Goal: Task Accomplishment & Management: Manage account settings

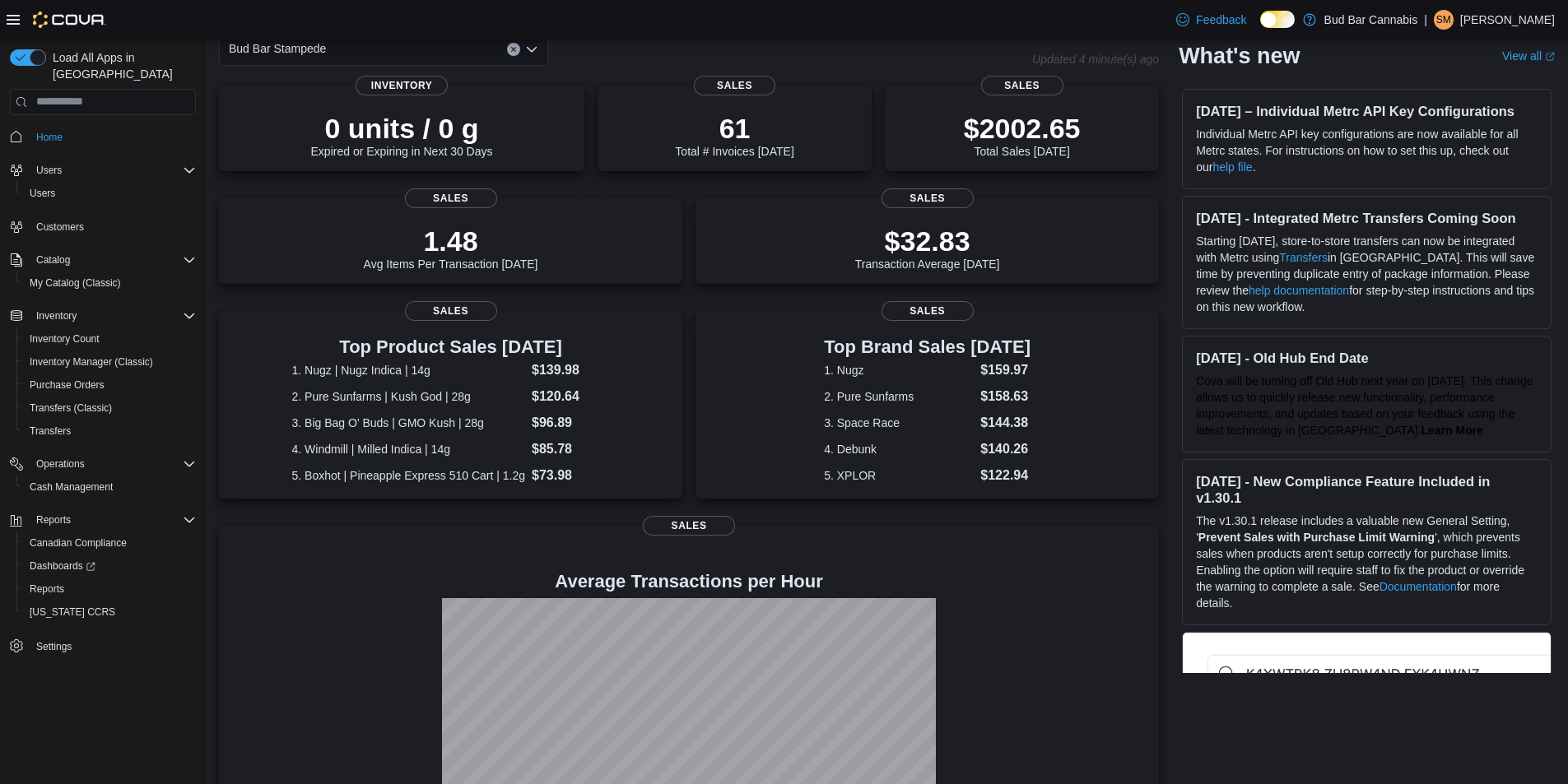
scroll to position [181, 0]
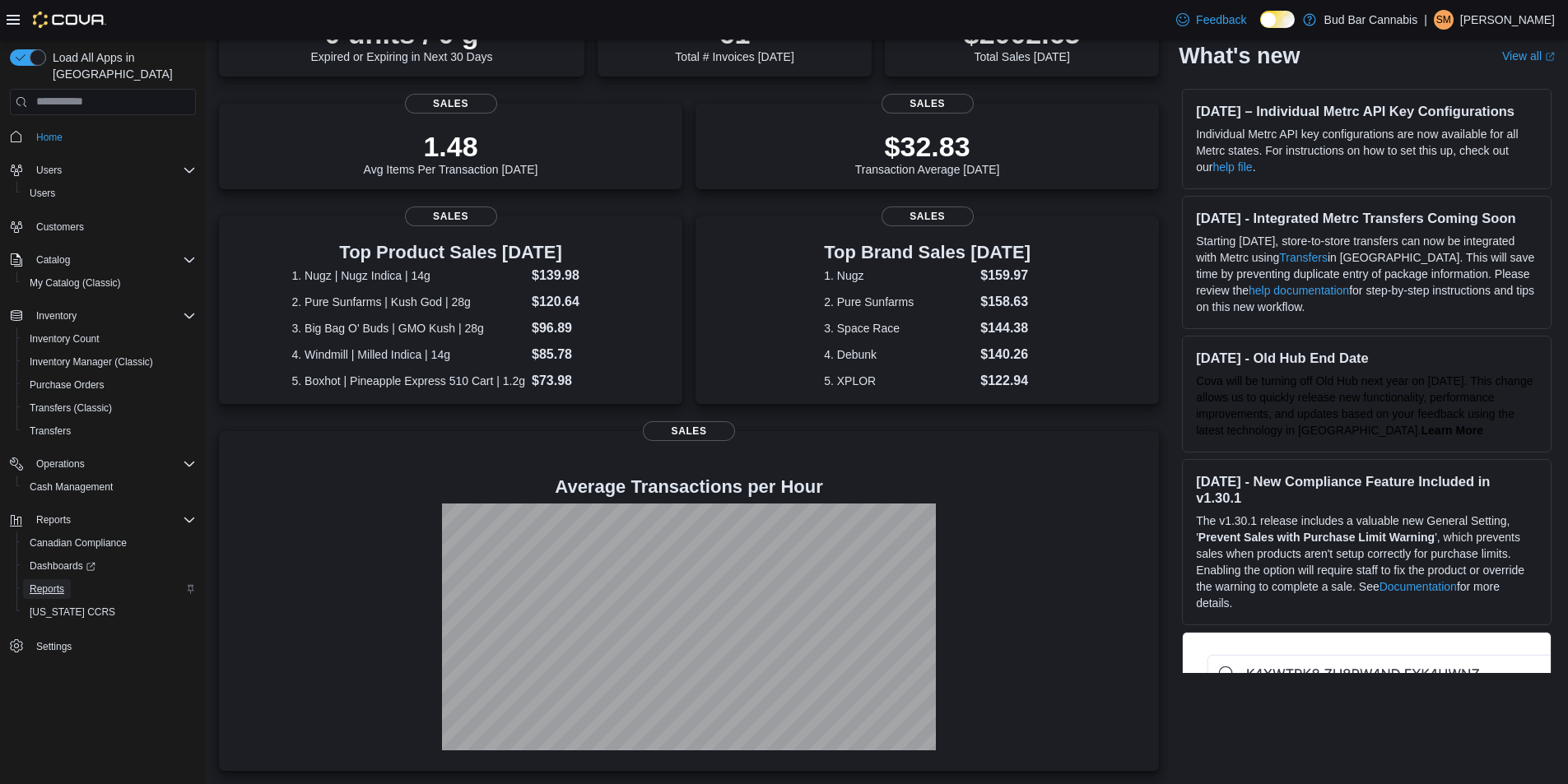
click at [50, 583] on span "Reports" at bounding box center [47, 589] width 34 height 13
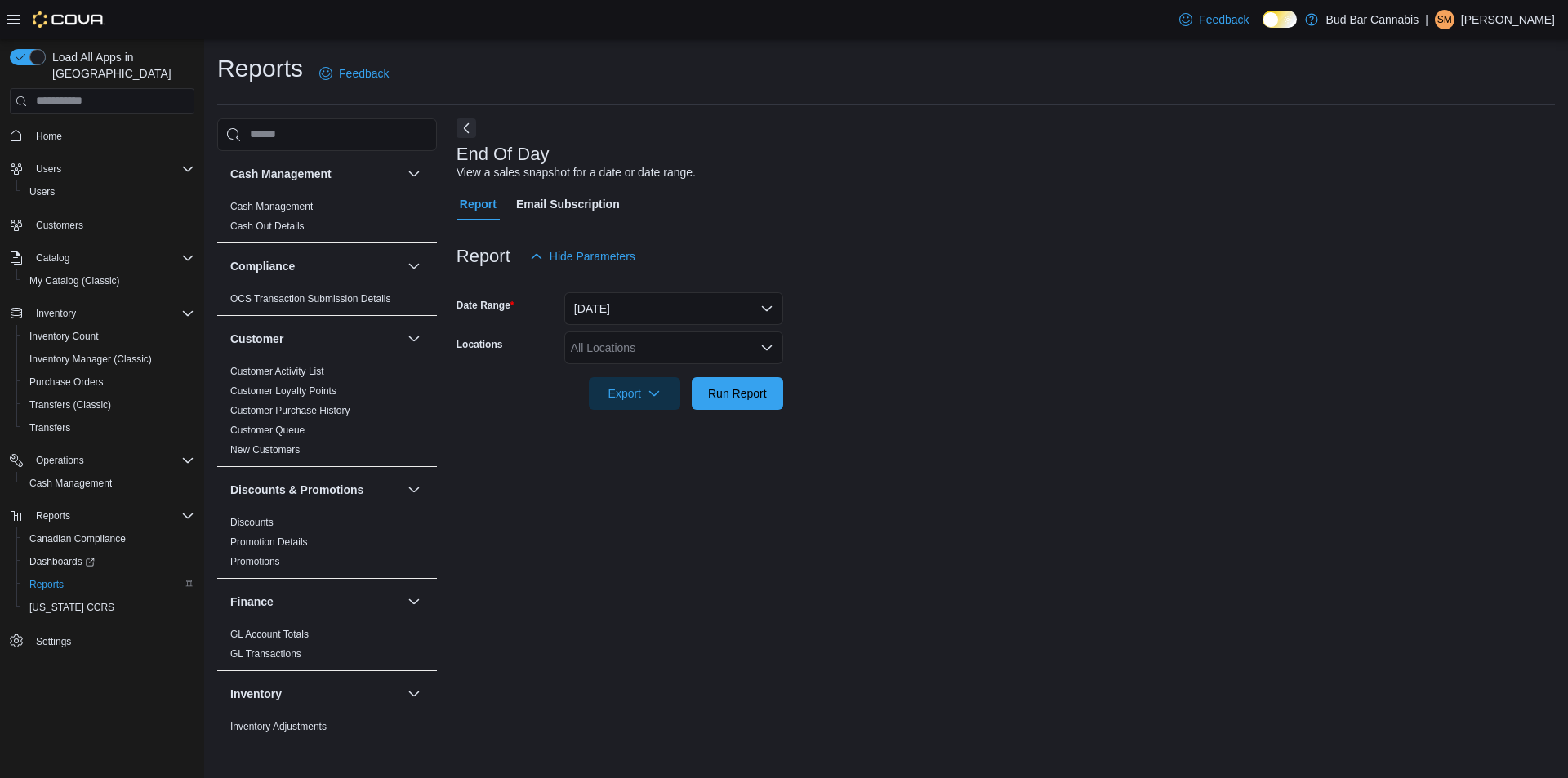
click at [682, 346] on div "All Locations" at bounding box center [674, 347] width 219 height 32
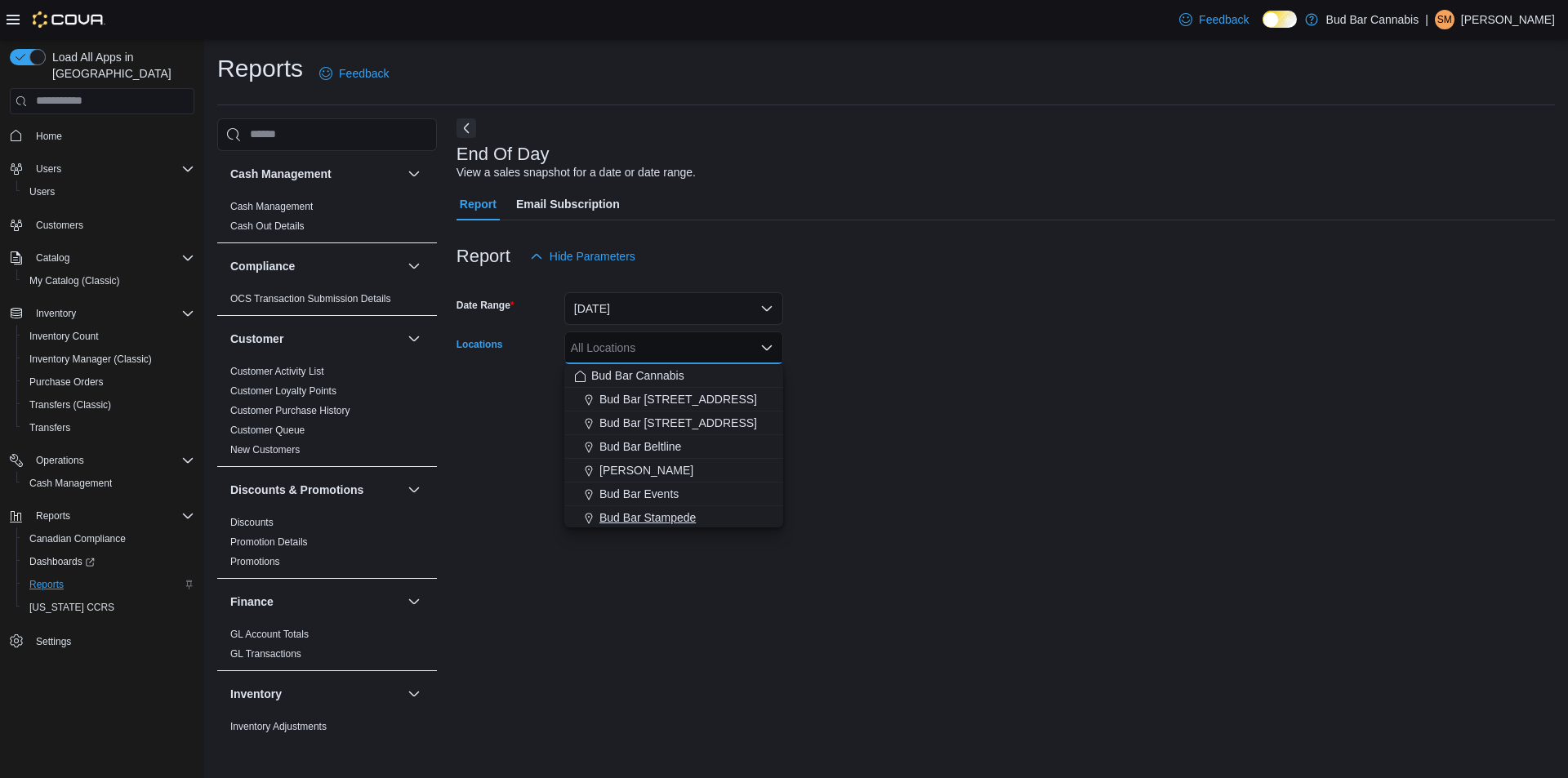
click at [631, 514] on span "Bud Bar Stampede" at bounding box center [647, 517] width 96 height 17
click at [852, 403] on form "Date Range Today Locations Bud Bar Stampede Combo box. Selected. Bud Bar Stampe…" at bounding box center [1006, 341] width 1098 height 137
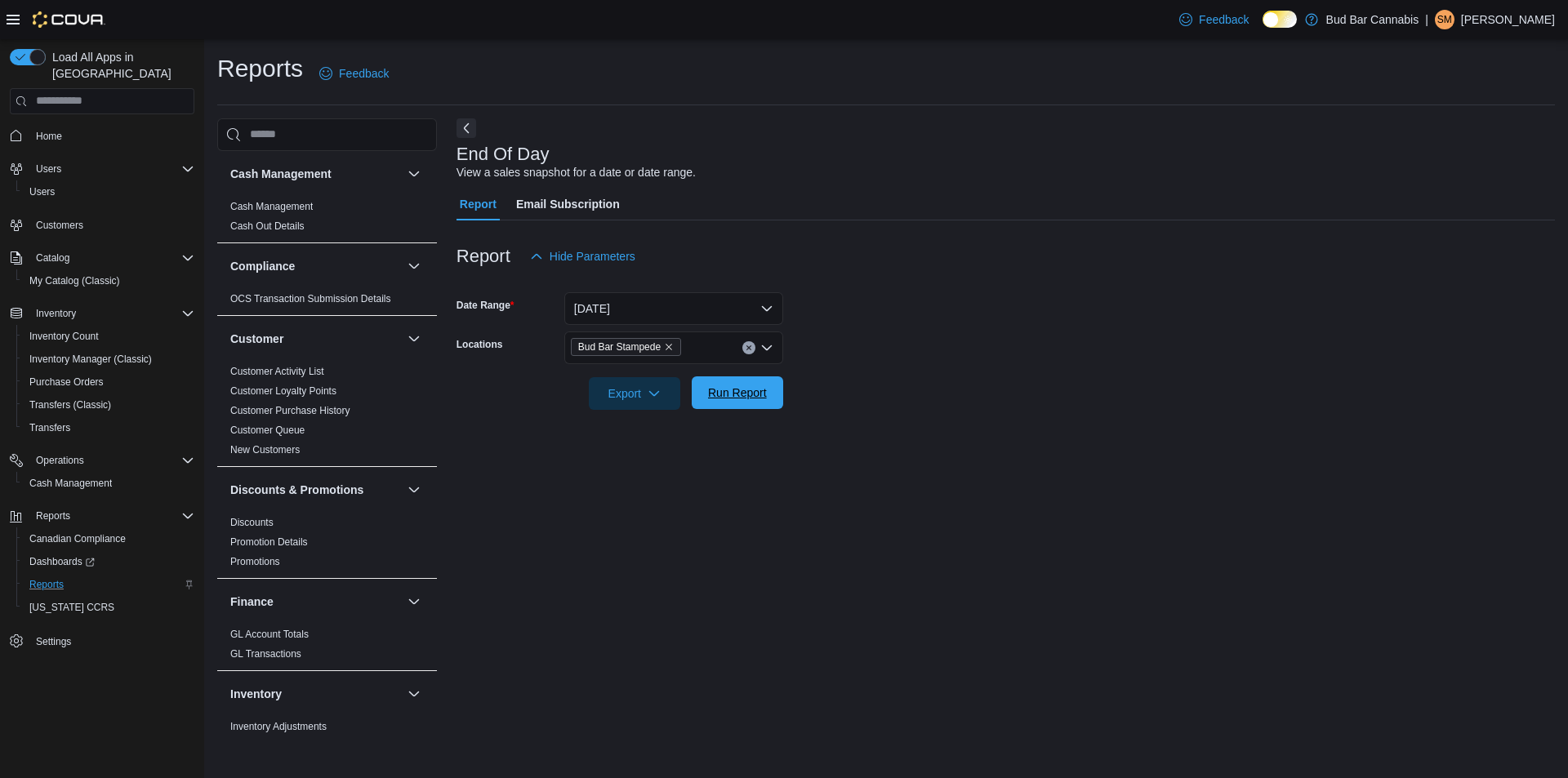
click at [727, 389] on span "Run Report" at bounding box center [738, 393] width 59 height 17
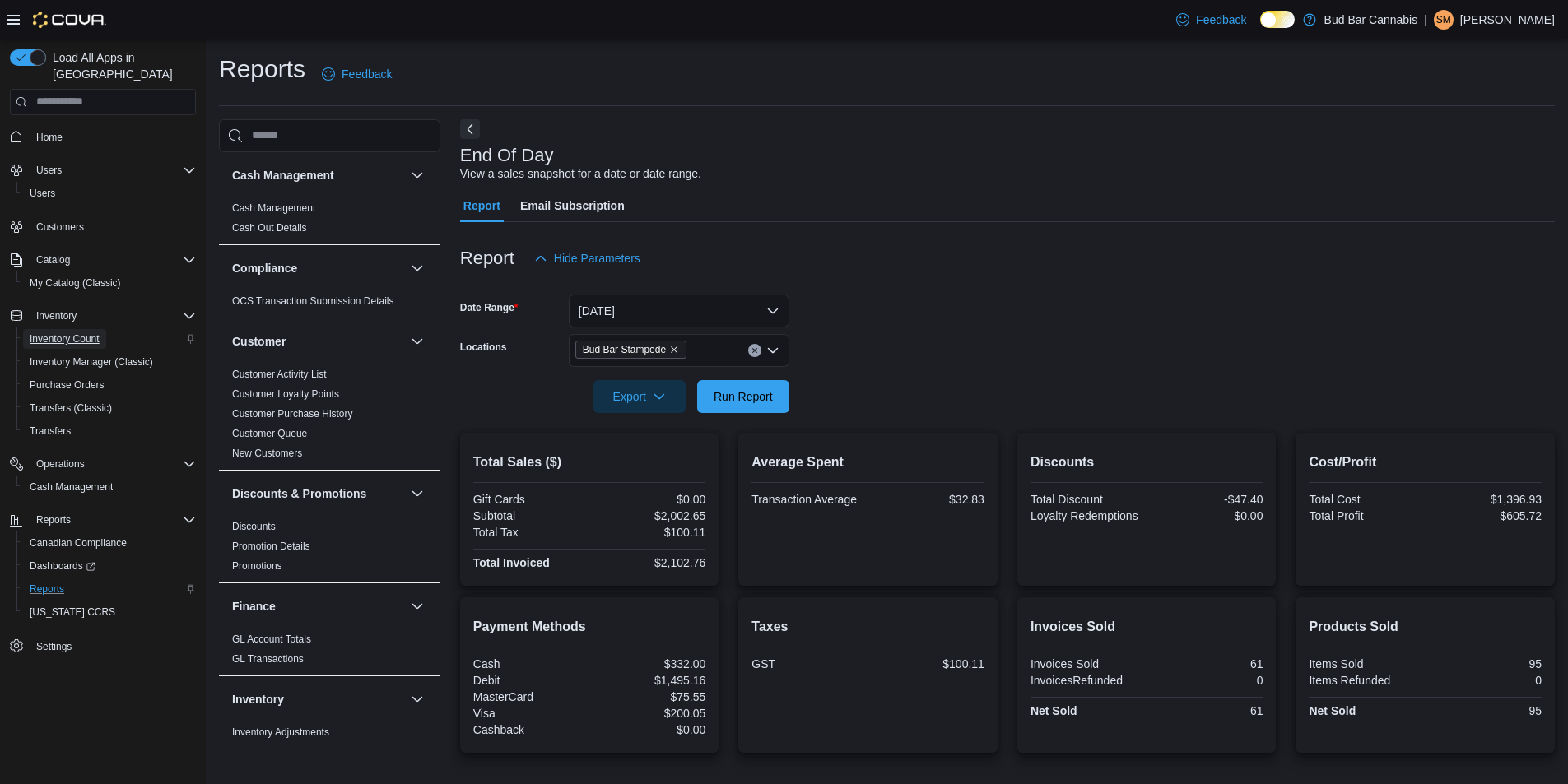
click at [75, 332] on span "Inventory Count" at bounding box center [64, 339] width 70 height 13
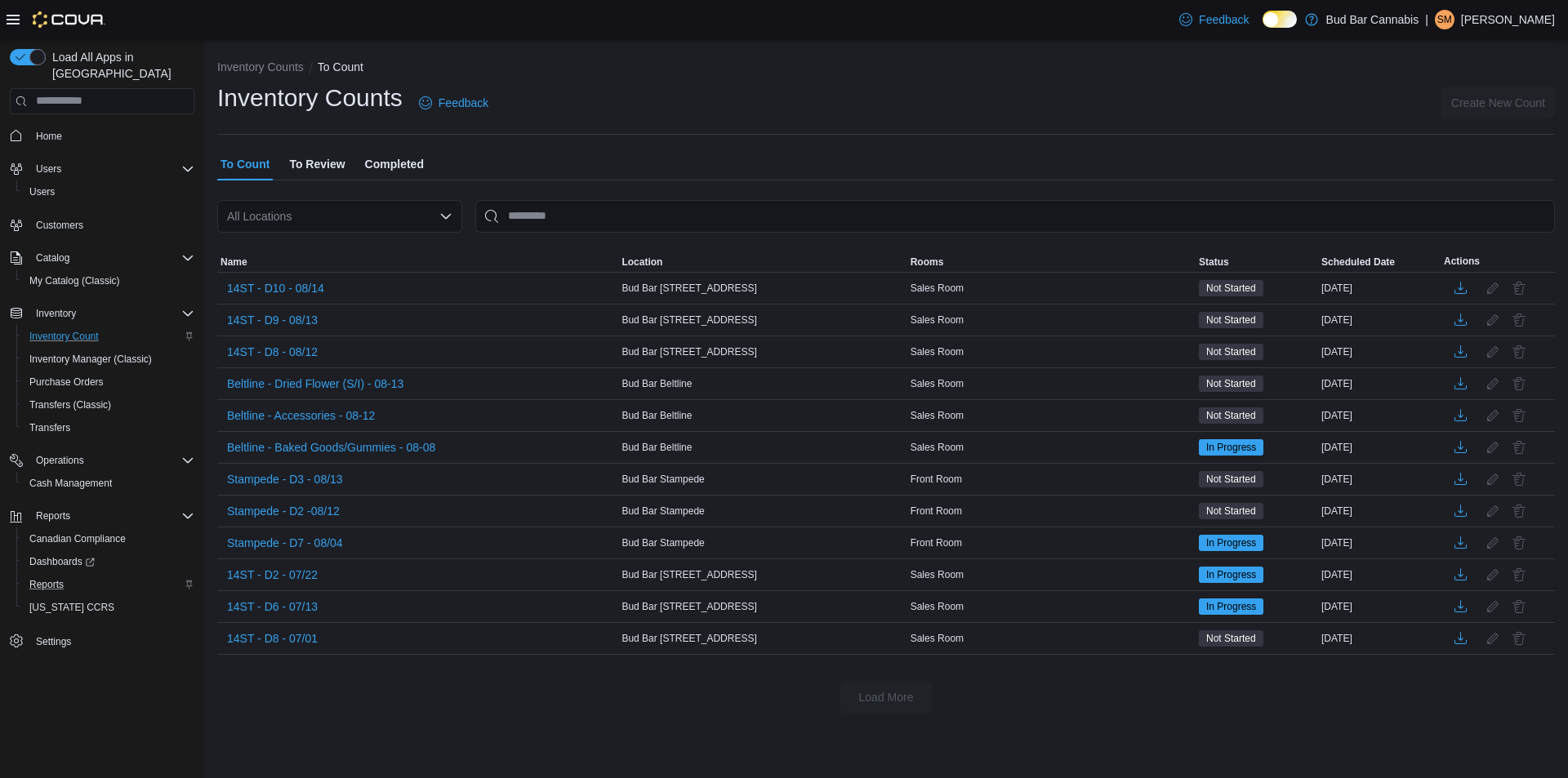
click at [337, 165] on span "To Review" at bounding box center [317, 164] width 55 height 32
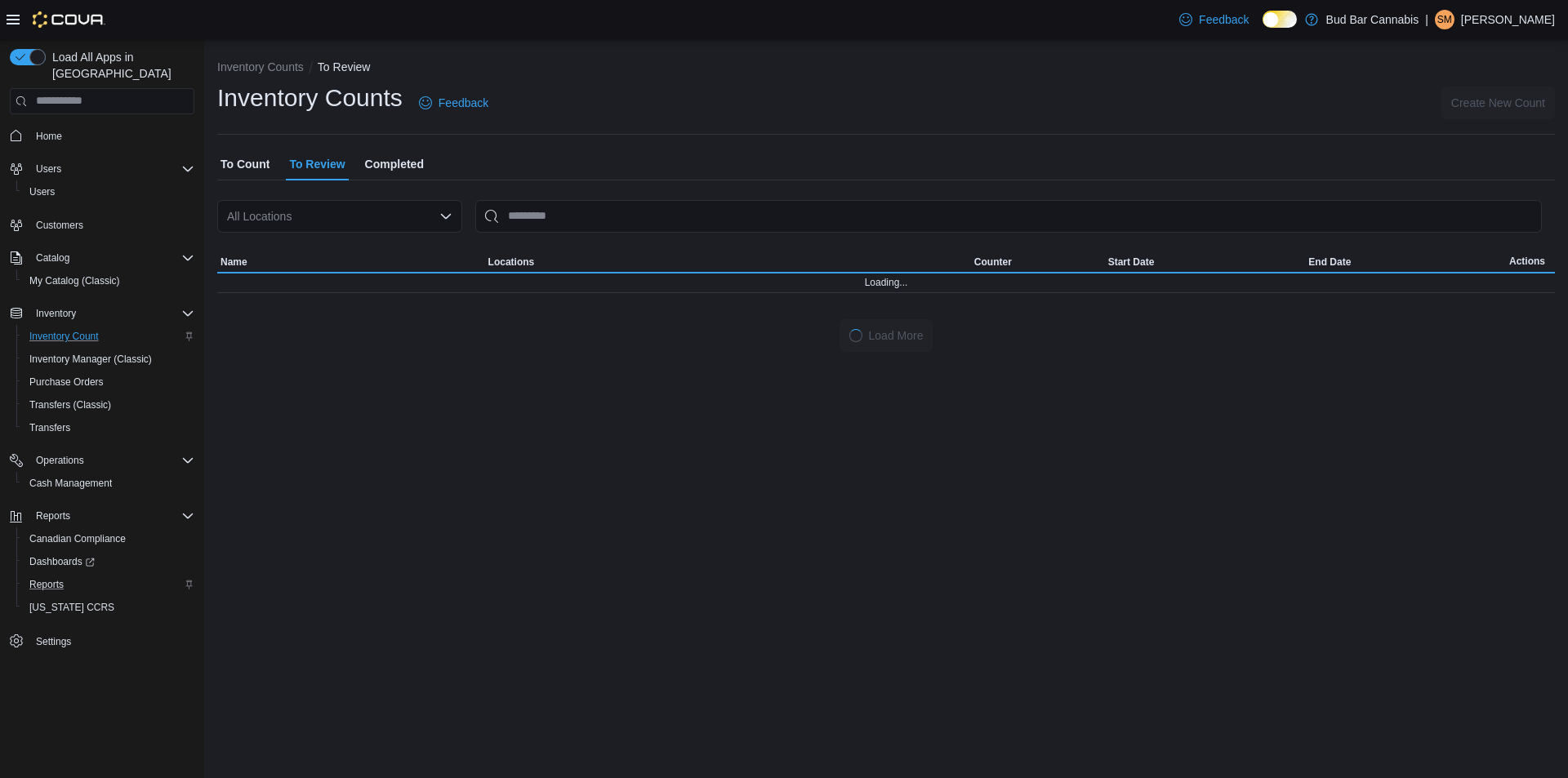
click at [353, 219] on div "All Locations" at bounding box center [339, 215] width 245 height 32
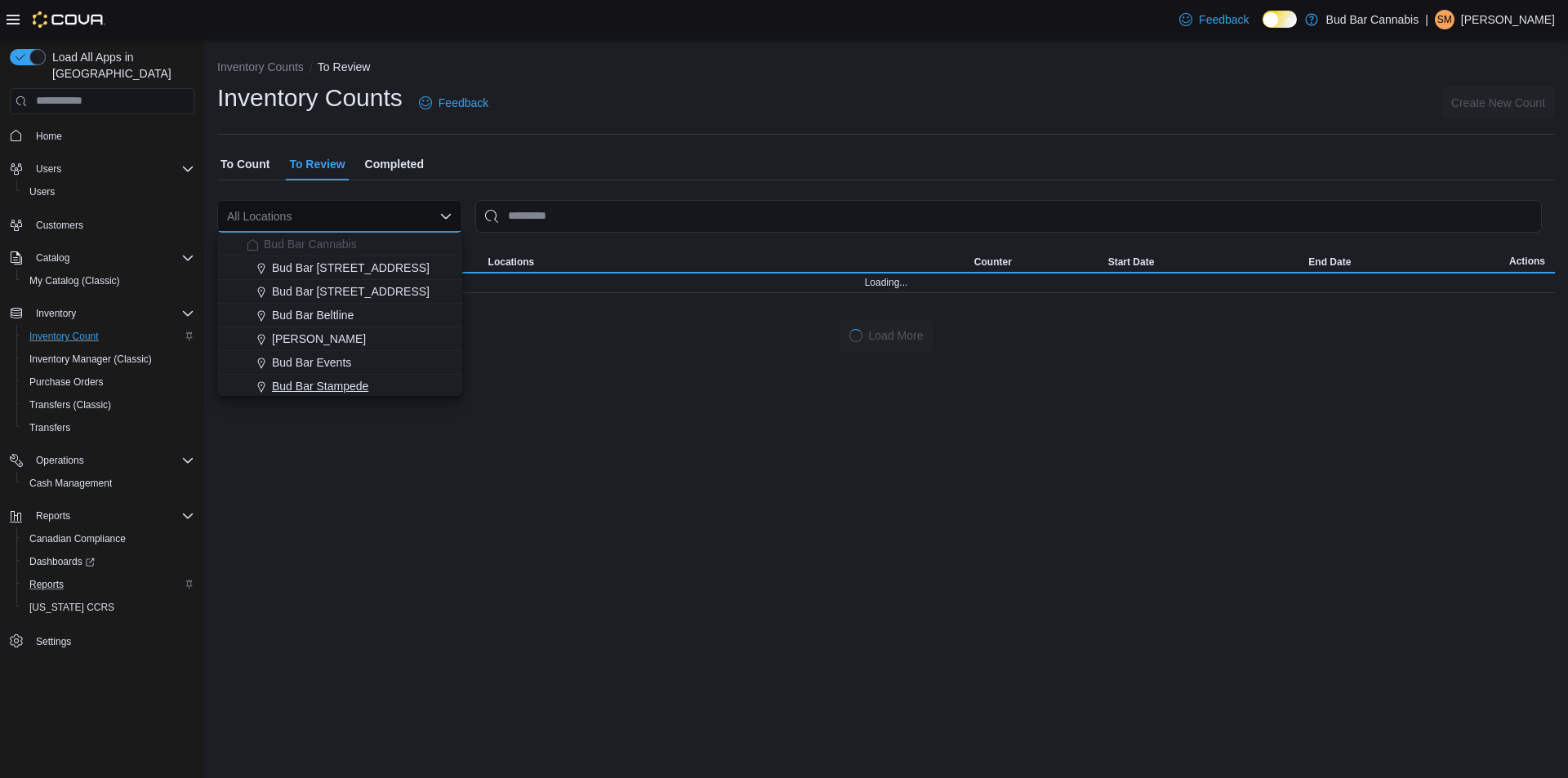
click at [319, 385] on span "Bud Bar Stampede" at bounding box center [320, 386] width 96 height 17
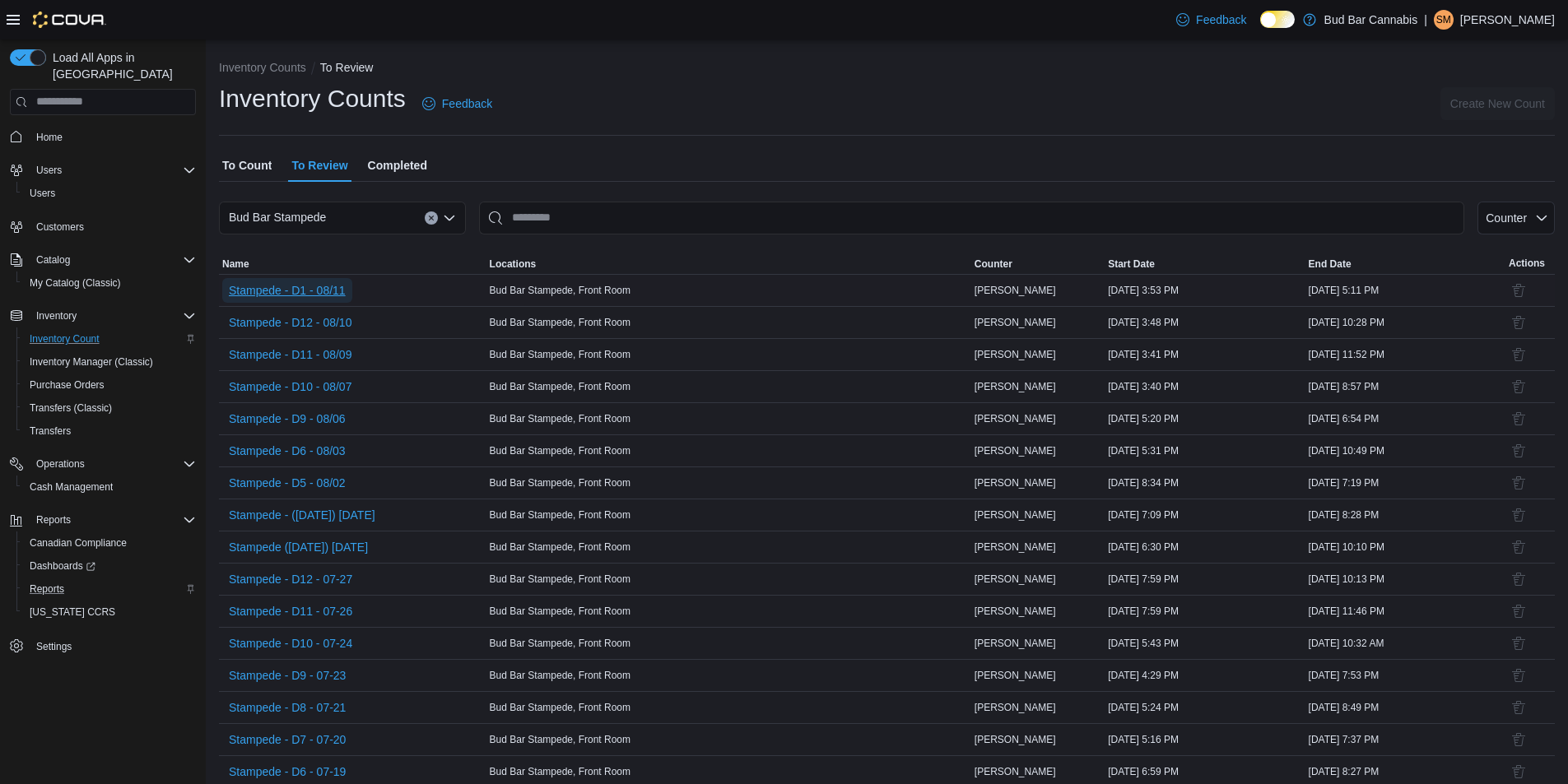
click at [320, 289] on span "Stampede - D1 - 08/11" at bounding box center [287, 291] width 116 height 17
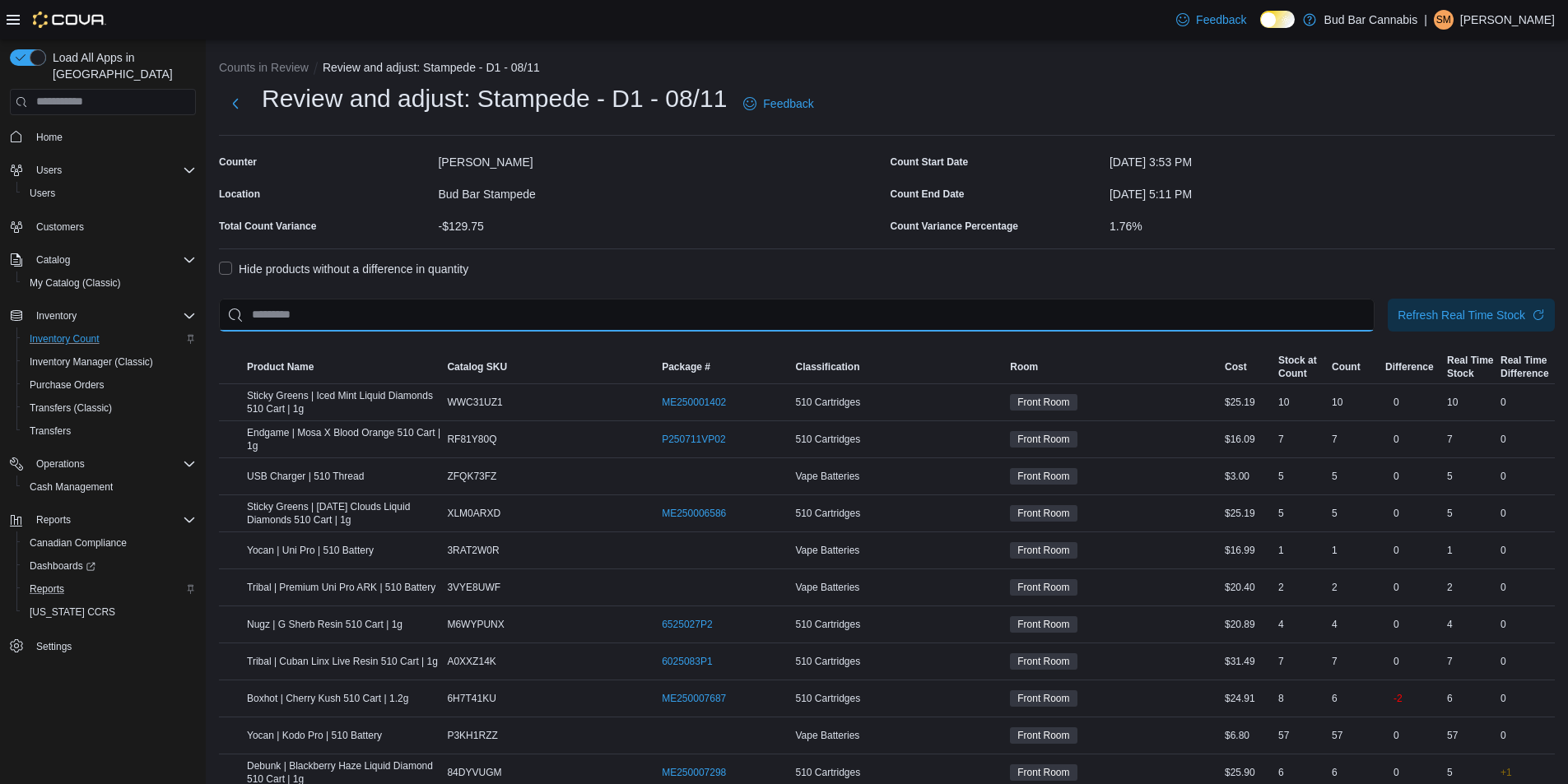
click at [811, 322] on input "This is a search bar. After typing your query, hit enter to filter the results …" at bounding box center [797, 315] width 1155 height 33
type input "******"
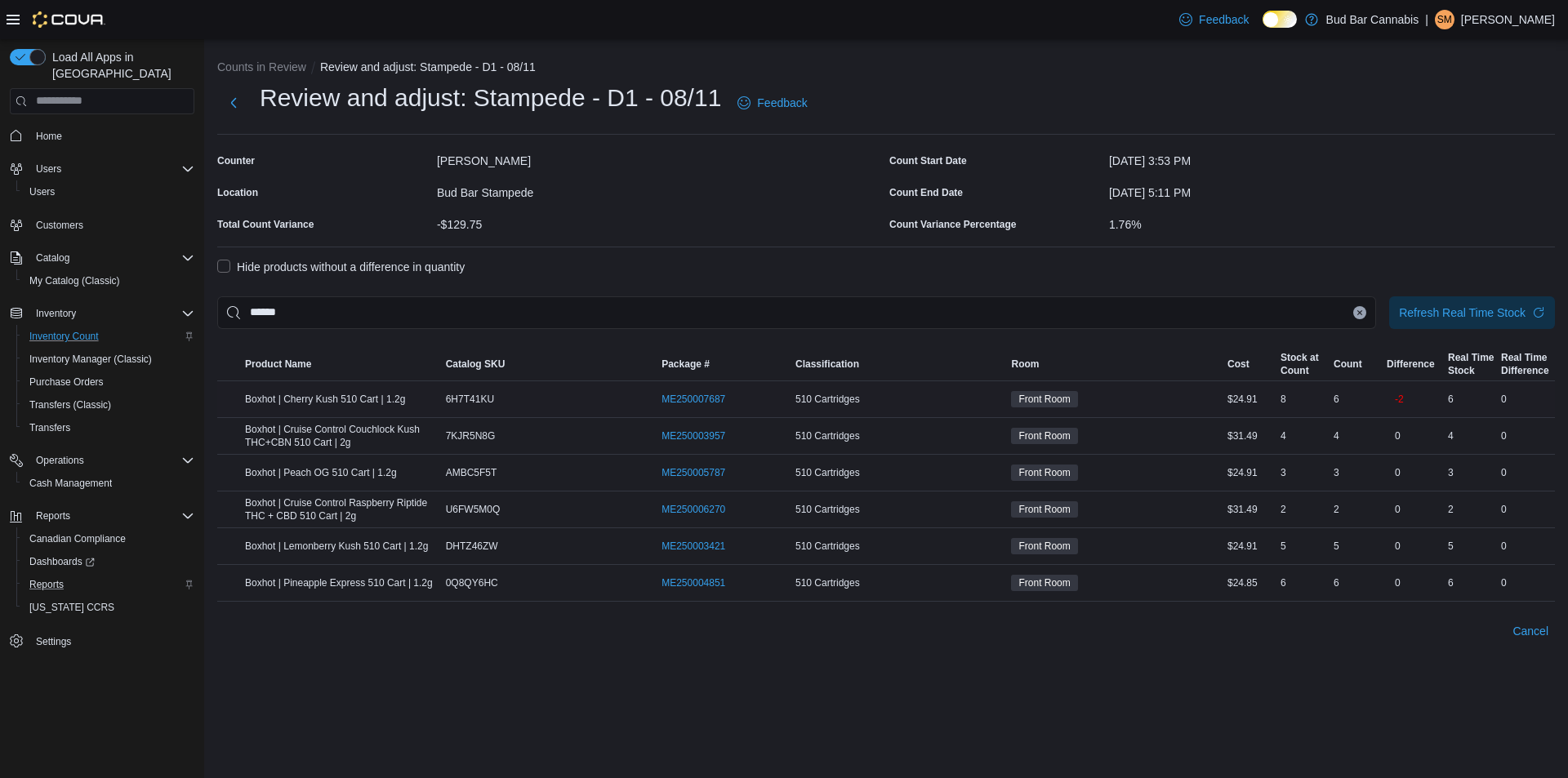
click at [1455, 402] on div "6" at bounding box center [1471, 398] width 53 height 19
click at [1465, 313] on span "Refresh Real Time Stock" at bounding box center [1462, 312] width 127 height 17
click at [1531, 626] on span "Cancel" at bounding box center [1530, 631] width 36 height 17
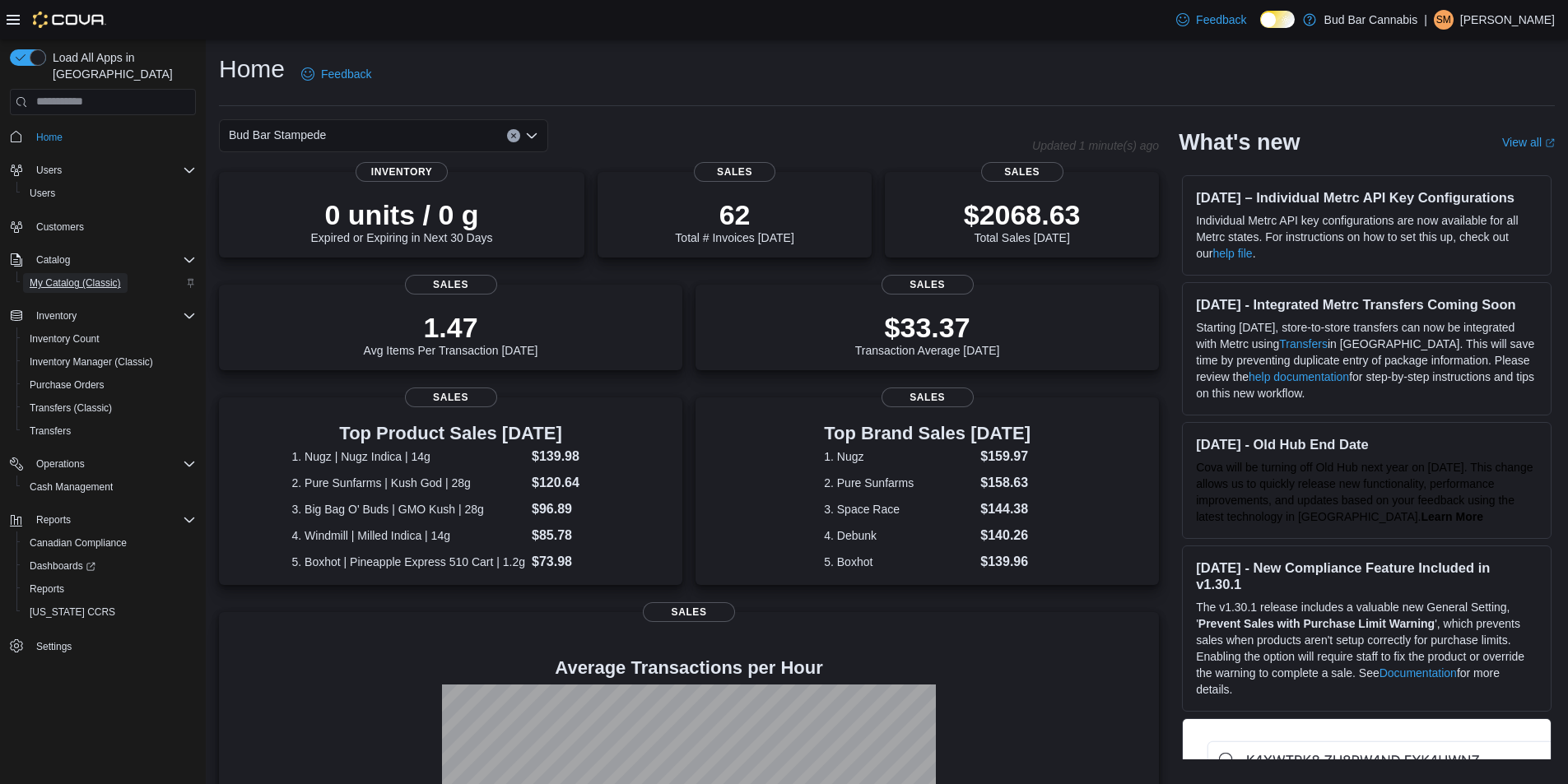
click at [64, 277] on span "My Catalog (Classic)" at bounding box center [75, 283] width 91 height 13
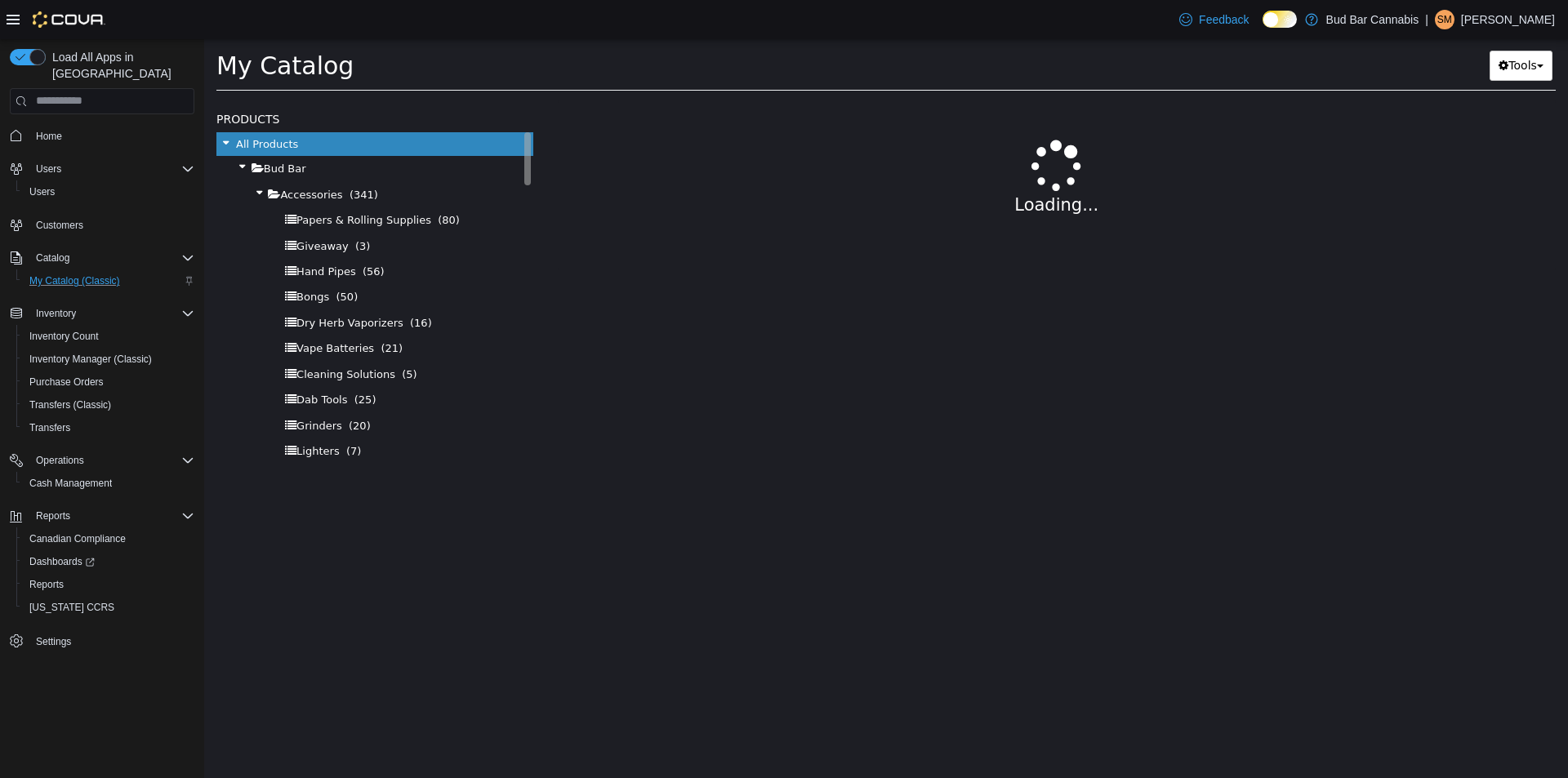
select select "**********"
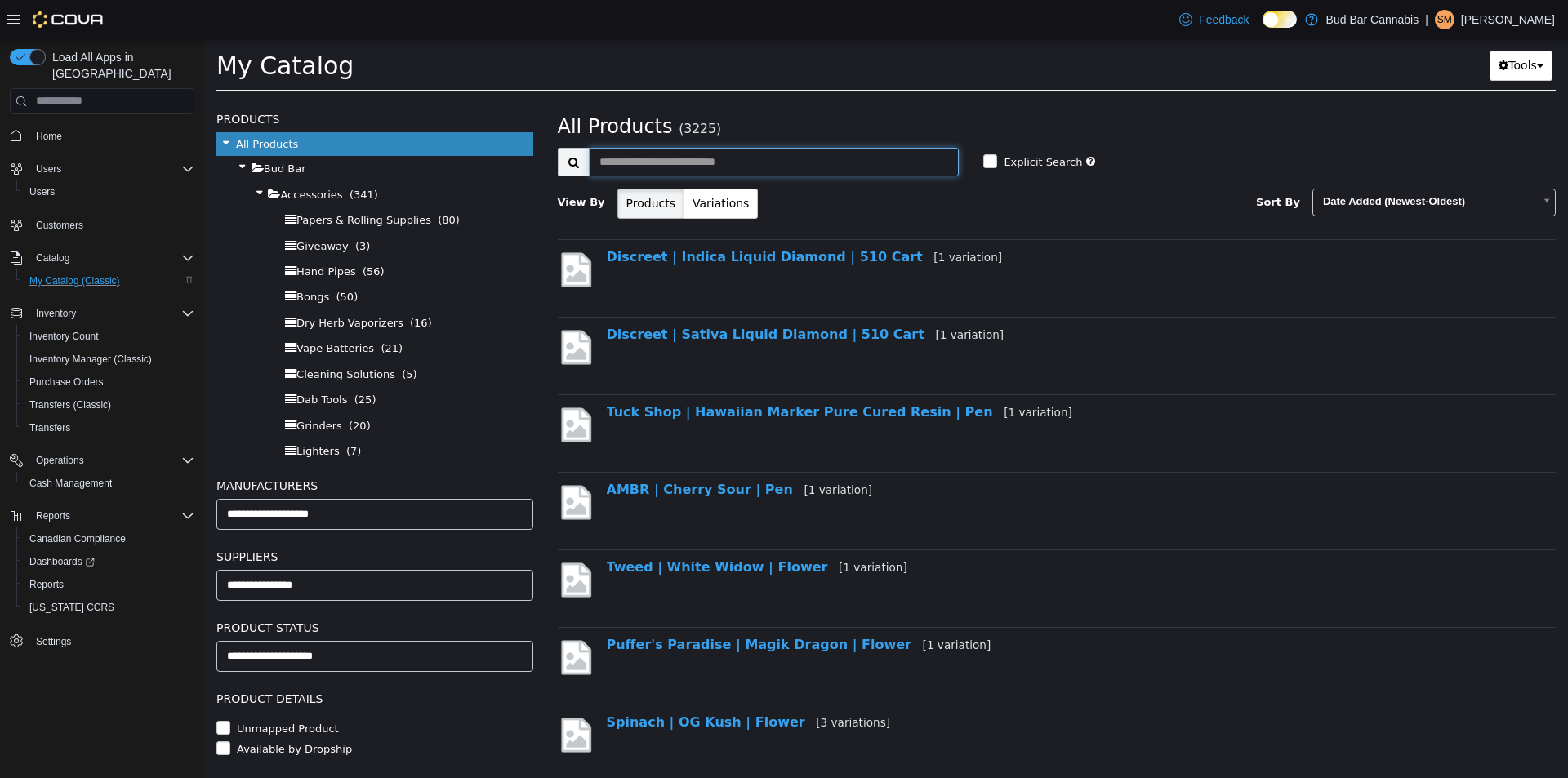
click at [677, 160] on input "text" at bounding box center [774, 161] width 371 height 29
type input "*"
type input "**********"
select select "**********"
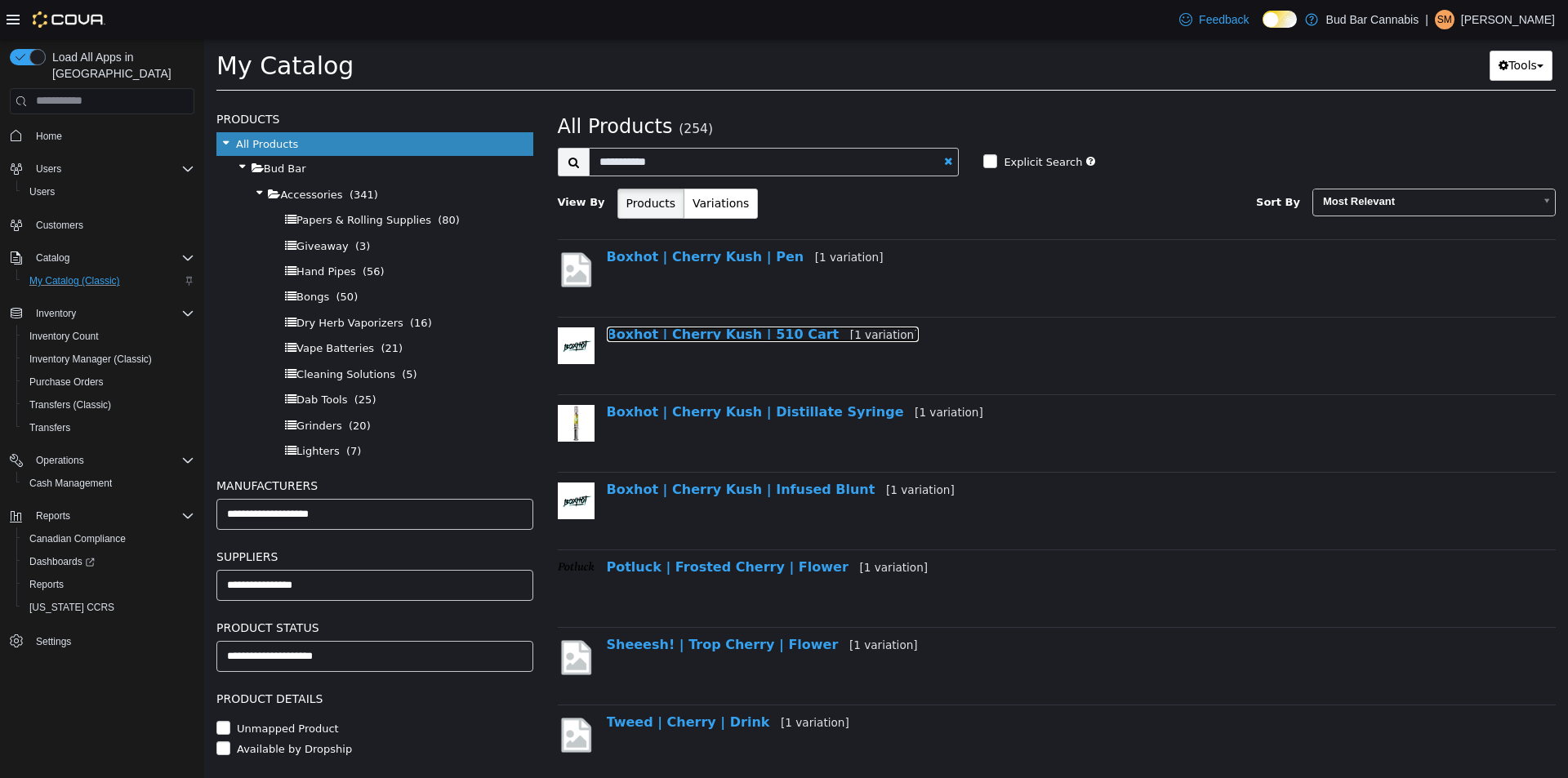
click at [708, 331] on link "Boxhot | Cherry Kush | 510 Cart [1 variation]" at bounding box center [762, 334] width 312 height 16
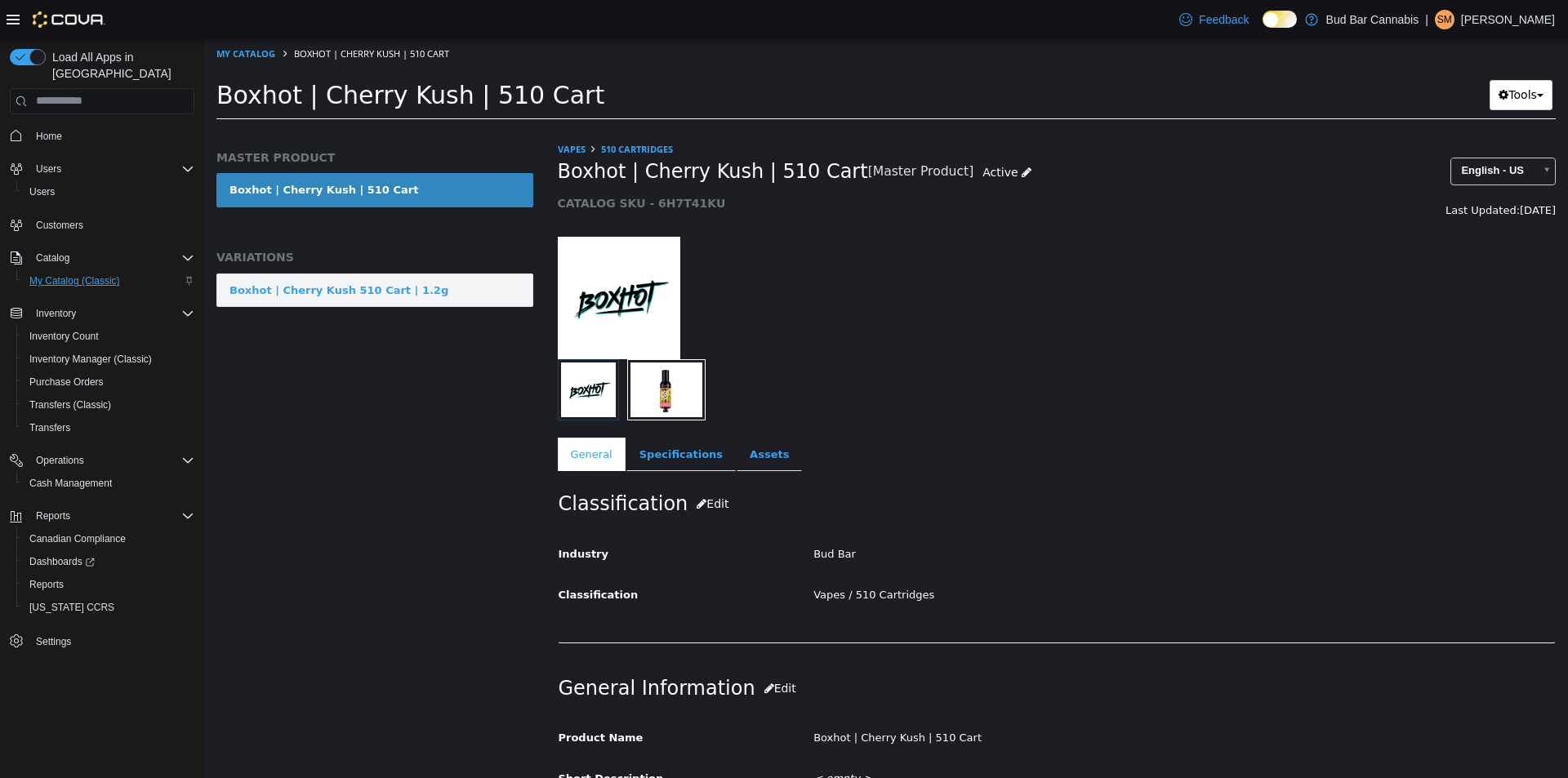
click at [414, 284] on link "Boxhot | Cherry Kush 510 Cart | 1.2g" at bounding box center [374, 289] width 317 height 34
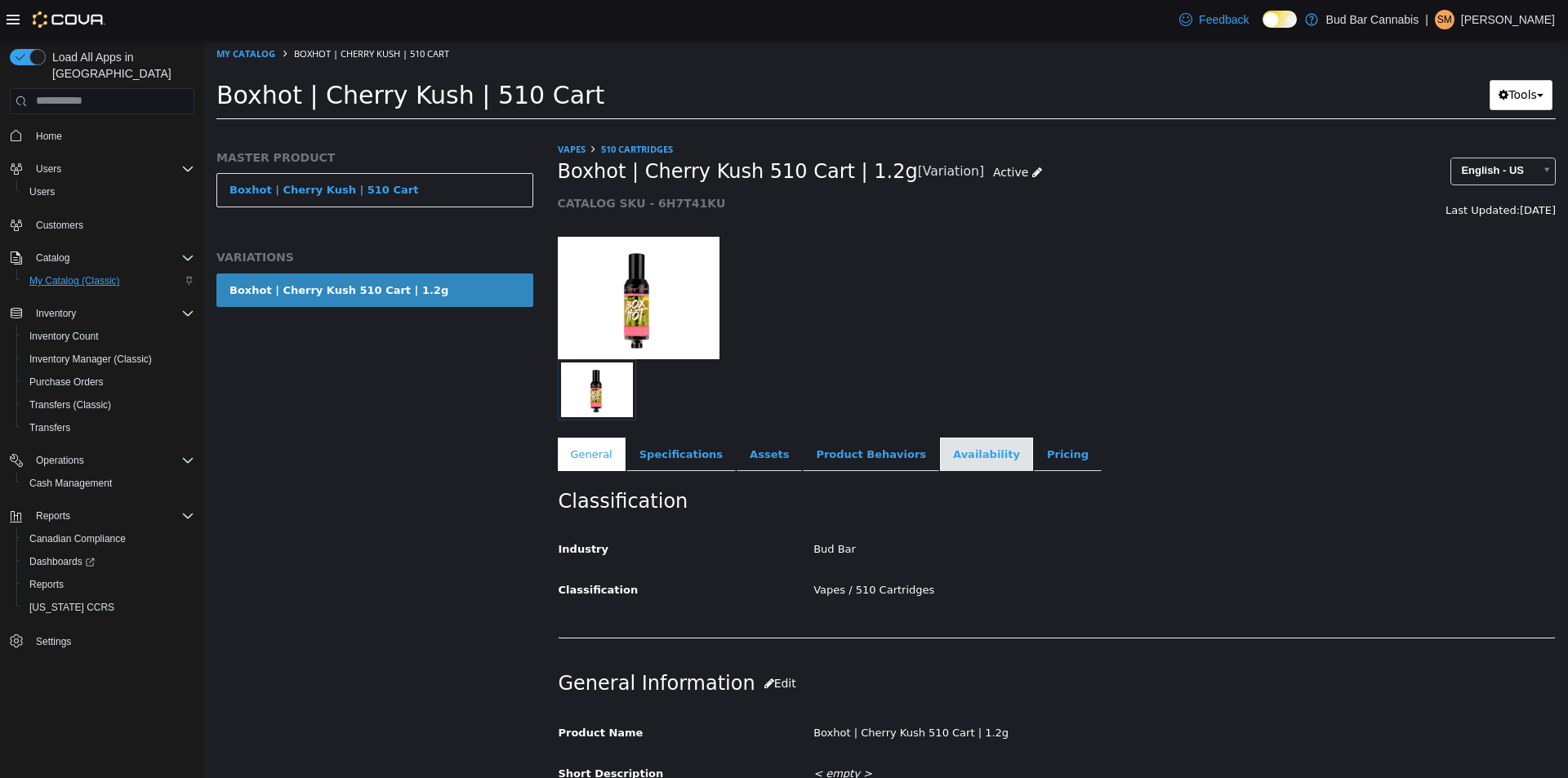
click at [955, 464] on link "Availability" at bounding box center [986, 454] width 93 height 34
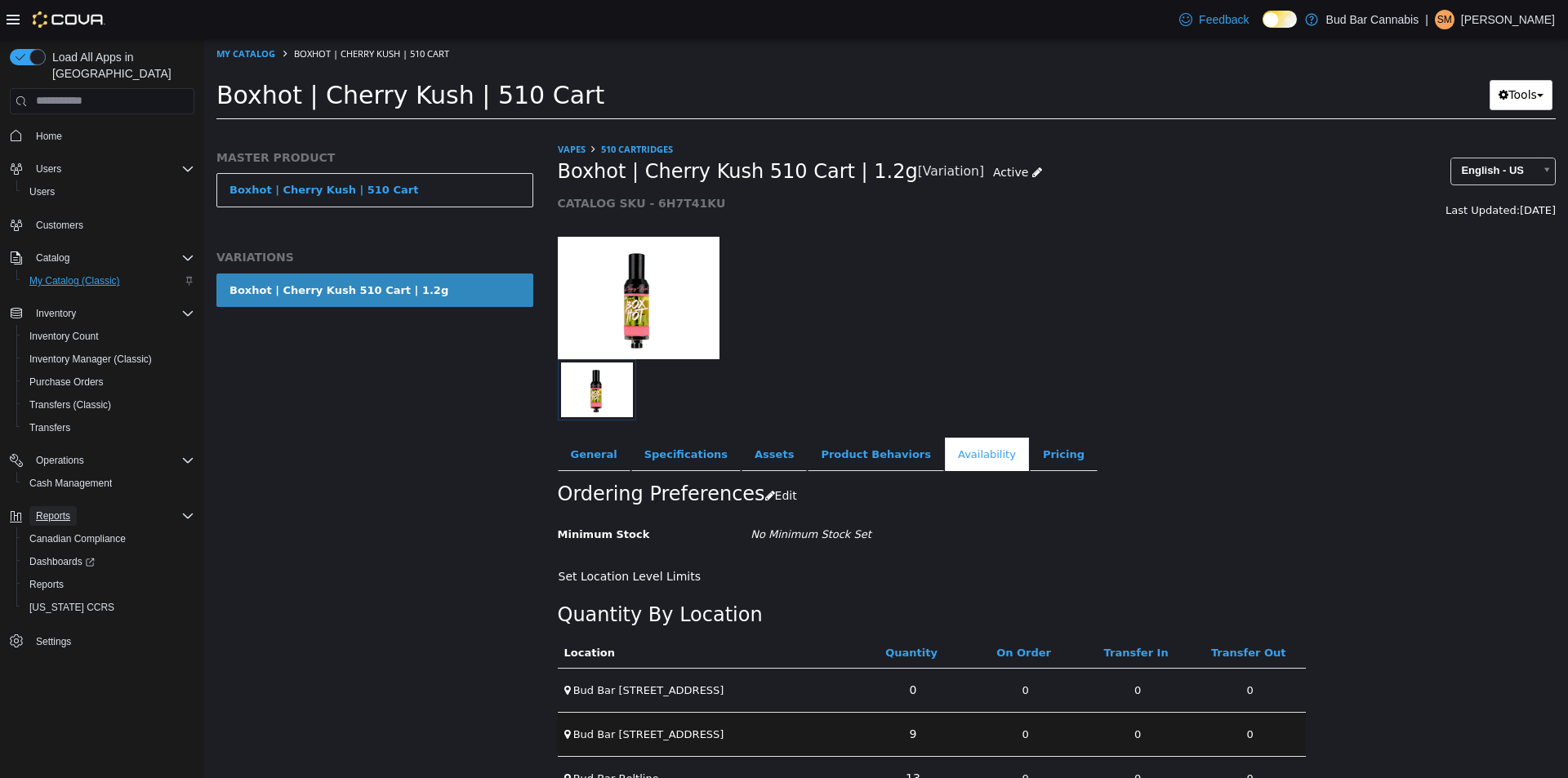
click at [45, 509] on span "Reports" at bounding box center [53, 516] width 34 height 13
click at [53, 129] on span "Home" at bounding box center [49, 136] width 26 height 13
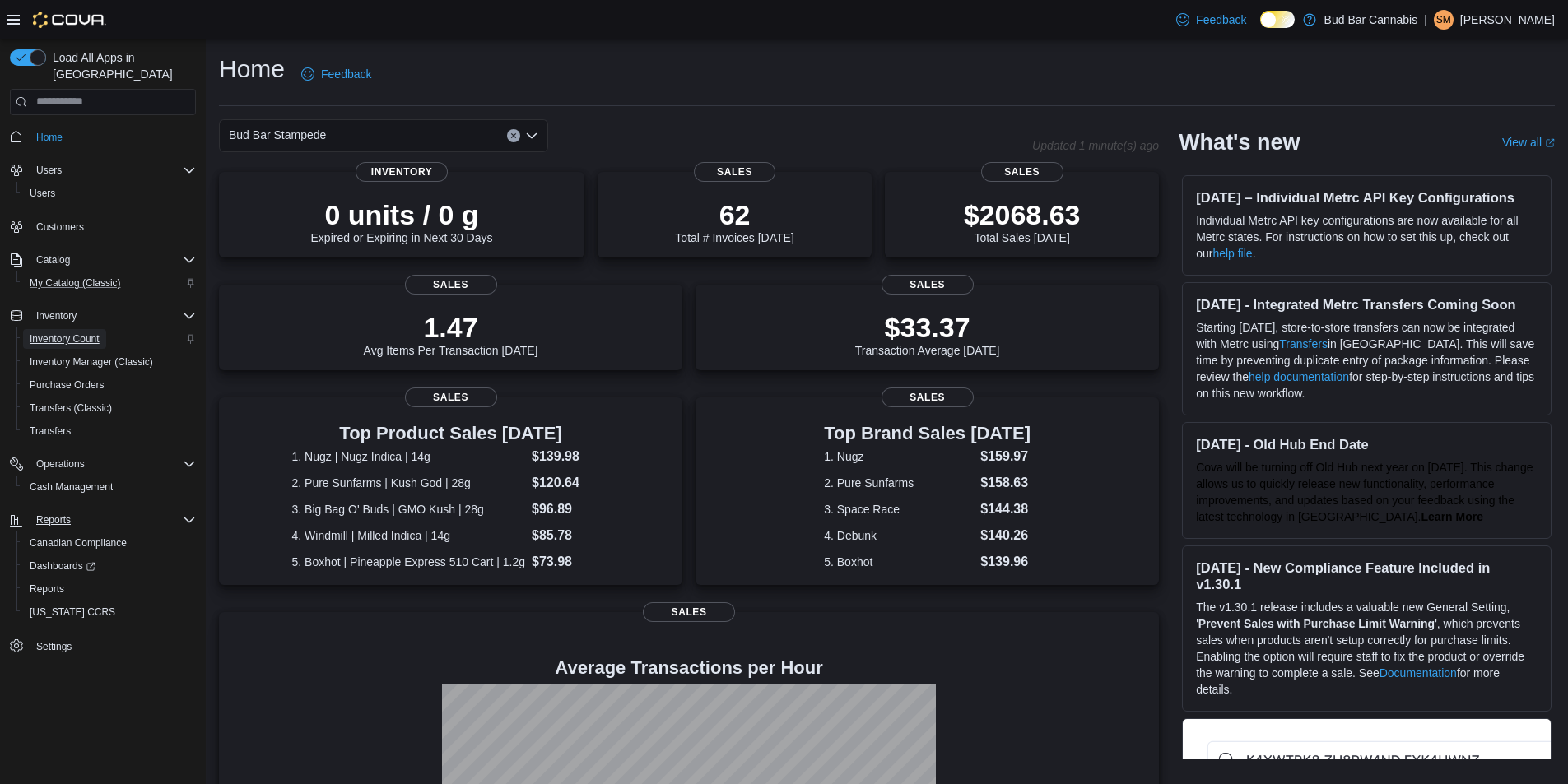
click at [76, 332] on span "Inventory Count" at bounding box center [64, 339] width 70 height 13
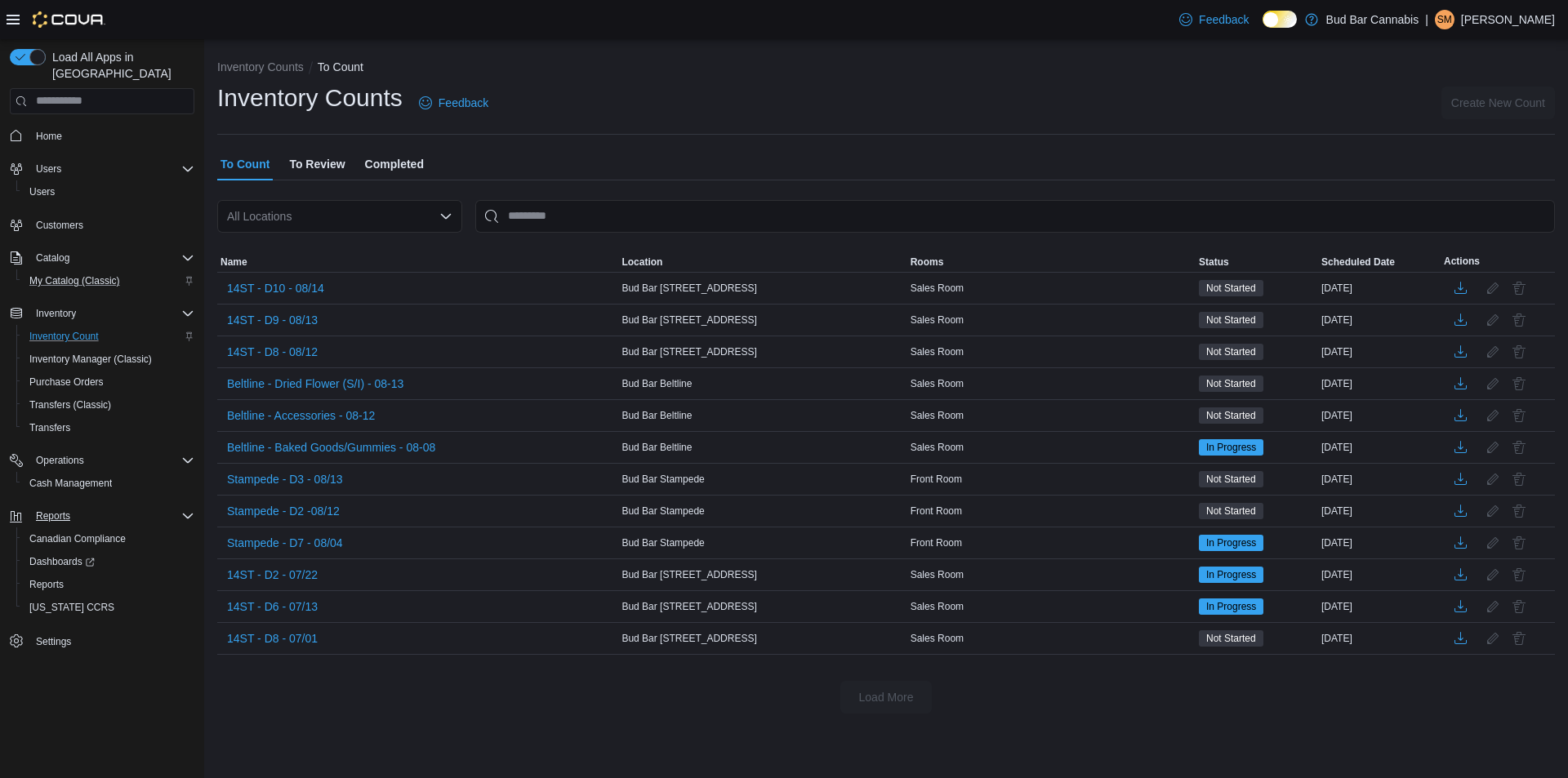
click at [354, 213] on div "All Locations" at bounding box center [339, 215] width 245 height 32
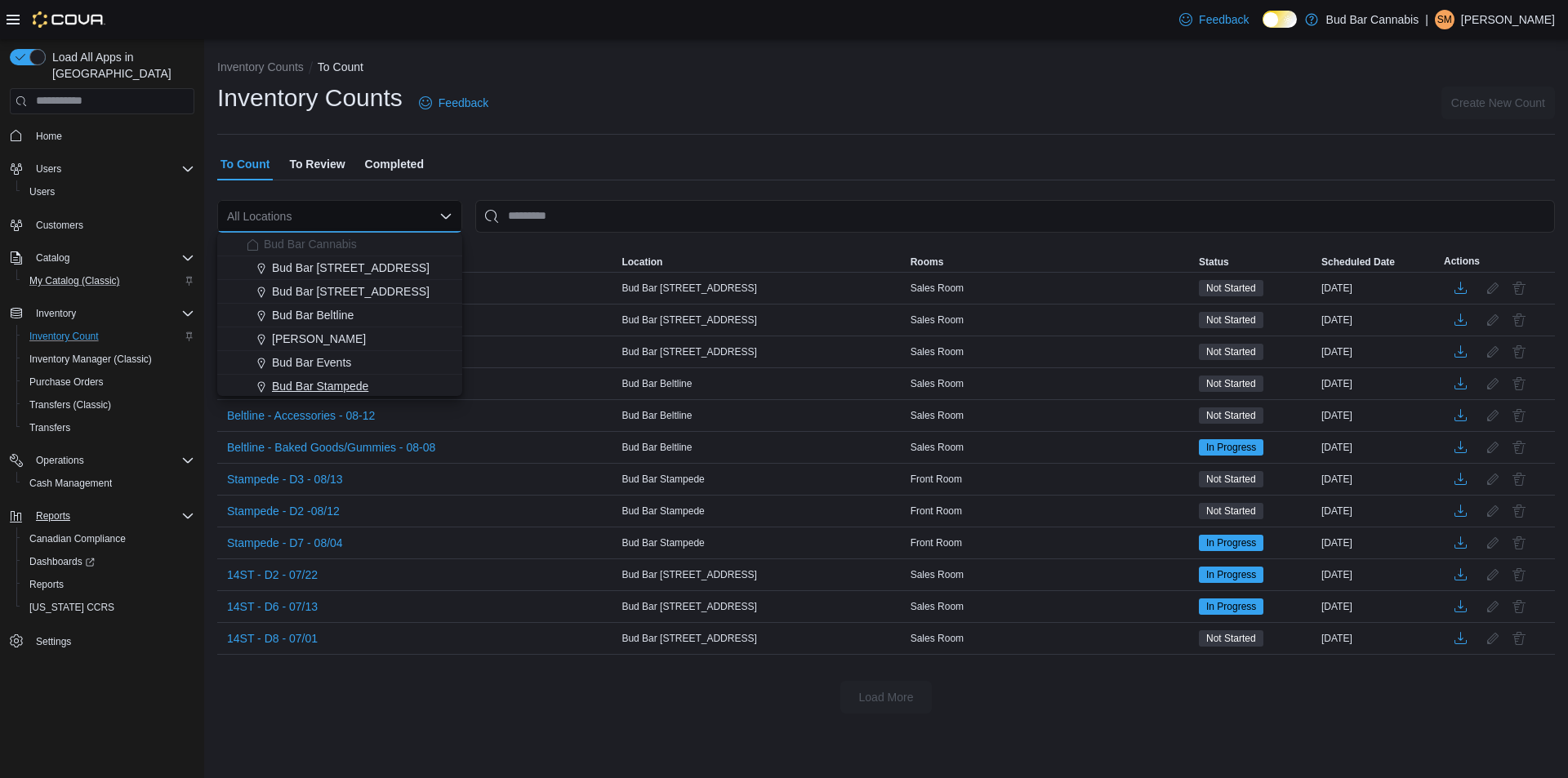
click at [331, 381] on span "Bud Bar Stampede" at bounding box center [320, 386] width 96 height 17
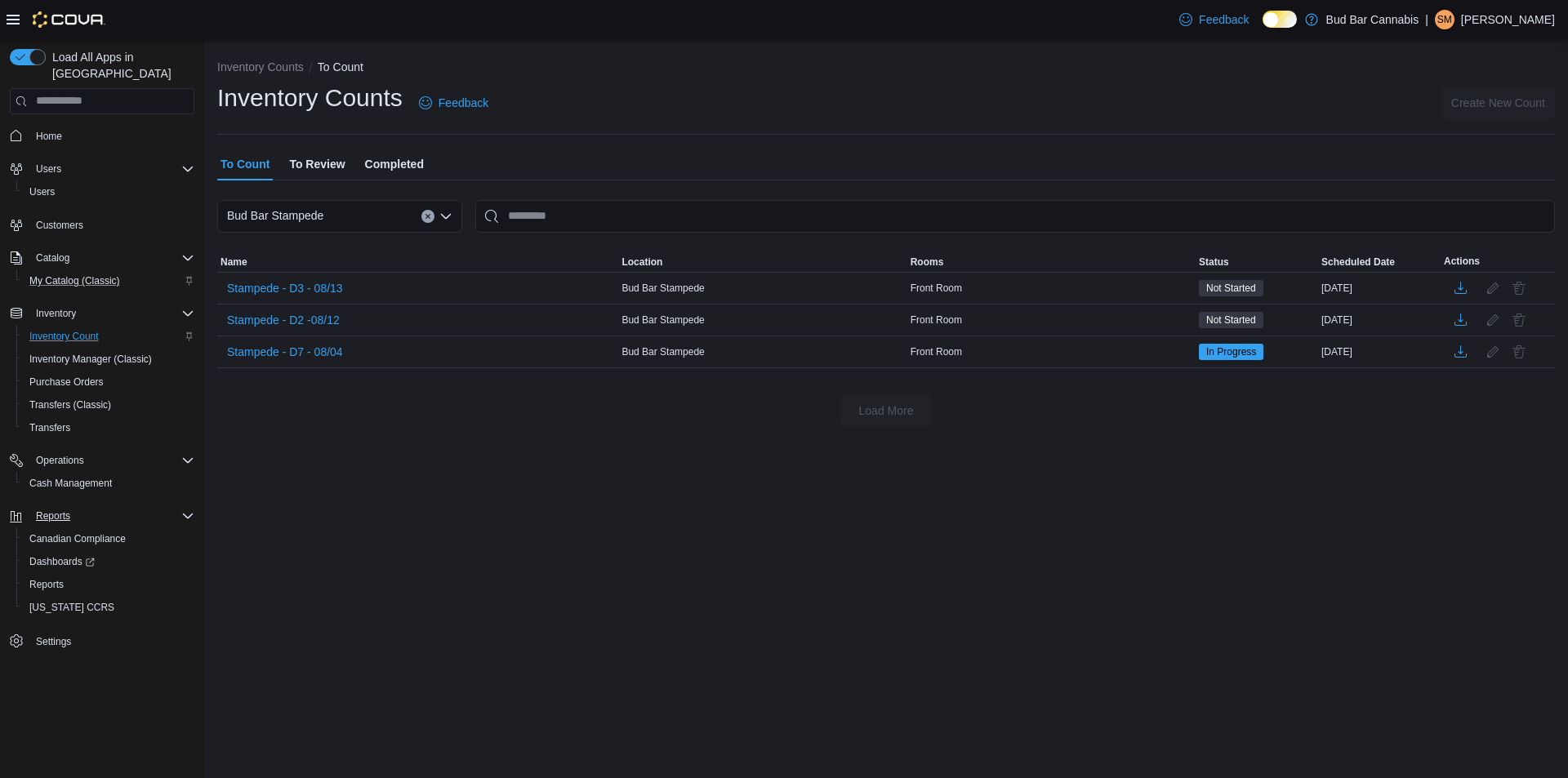
click at [331, 157] on span "To Review" at bounding box center [317, 164] width 55 height 32
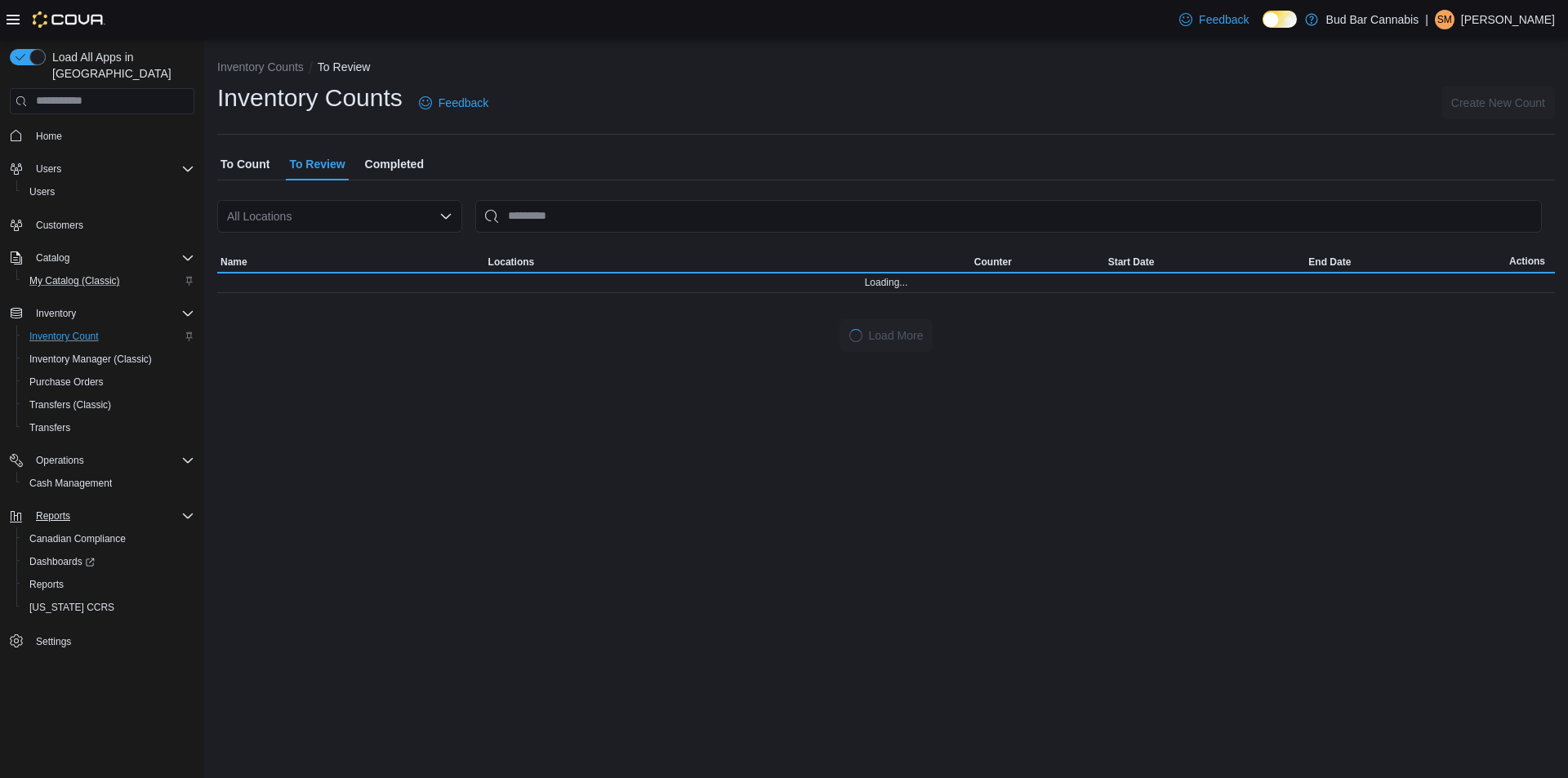
click at [367, 218] on div "All Locations" at bounding box center [339, 215] width 245 height 32
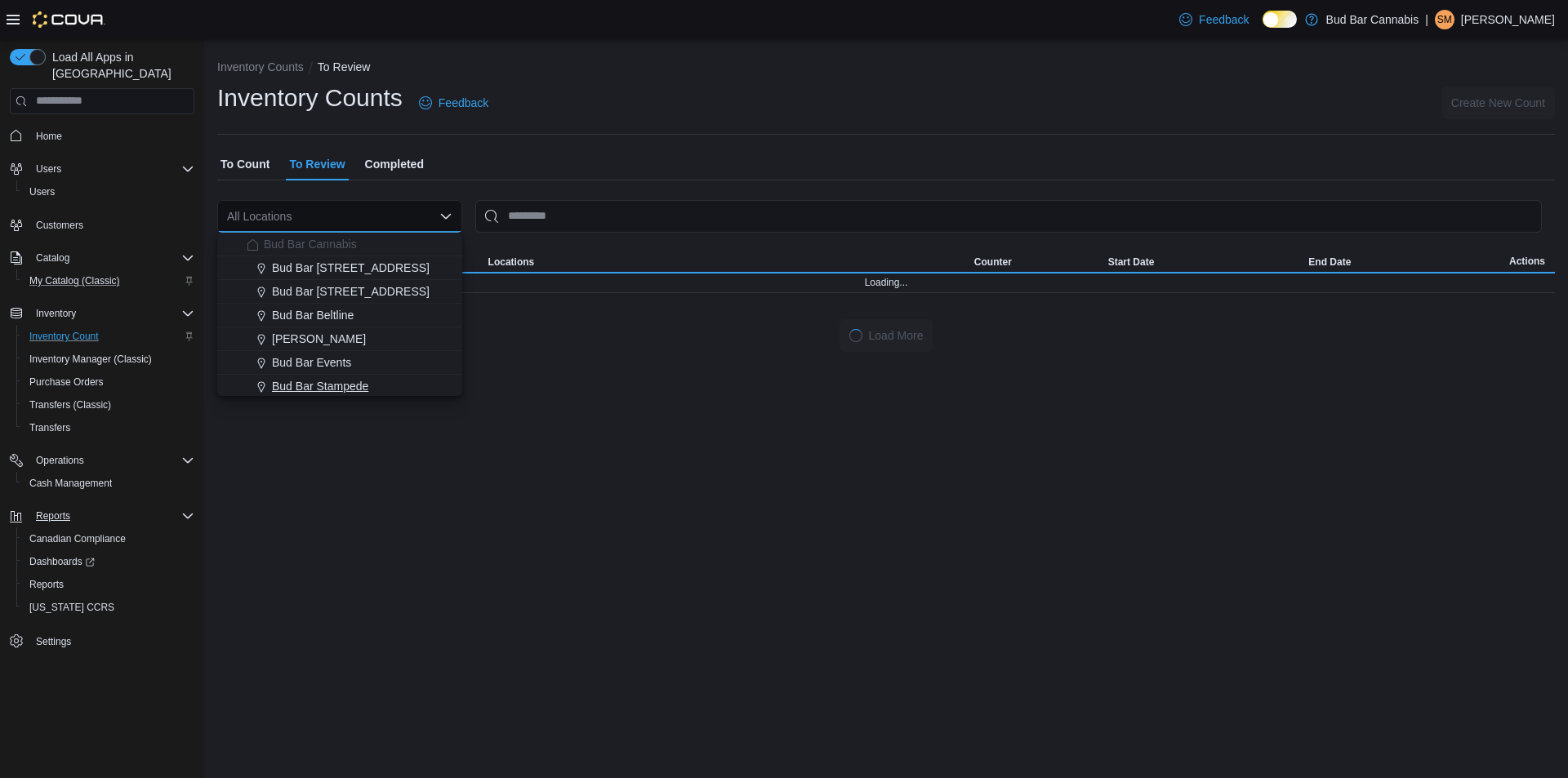
click at [338, 383] on span "Bud Bar Stampede" at bounding box center [320, 386] width 96 height 17
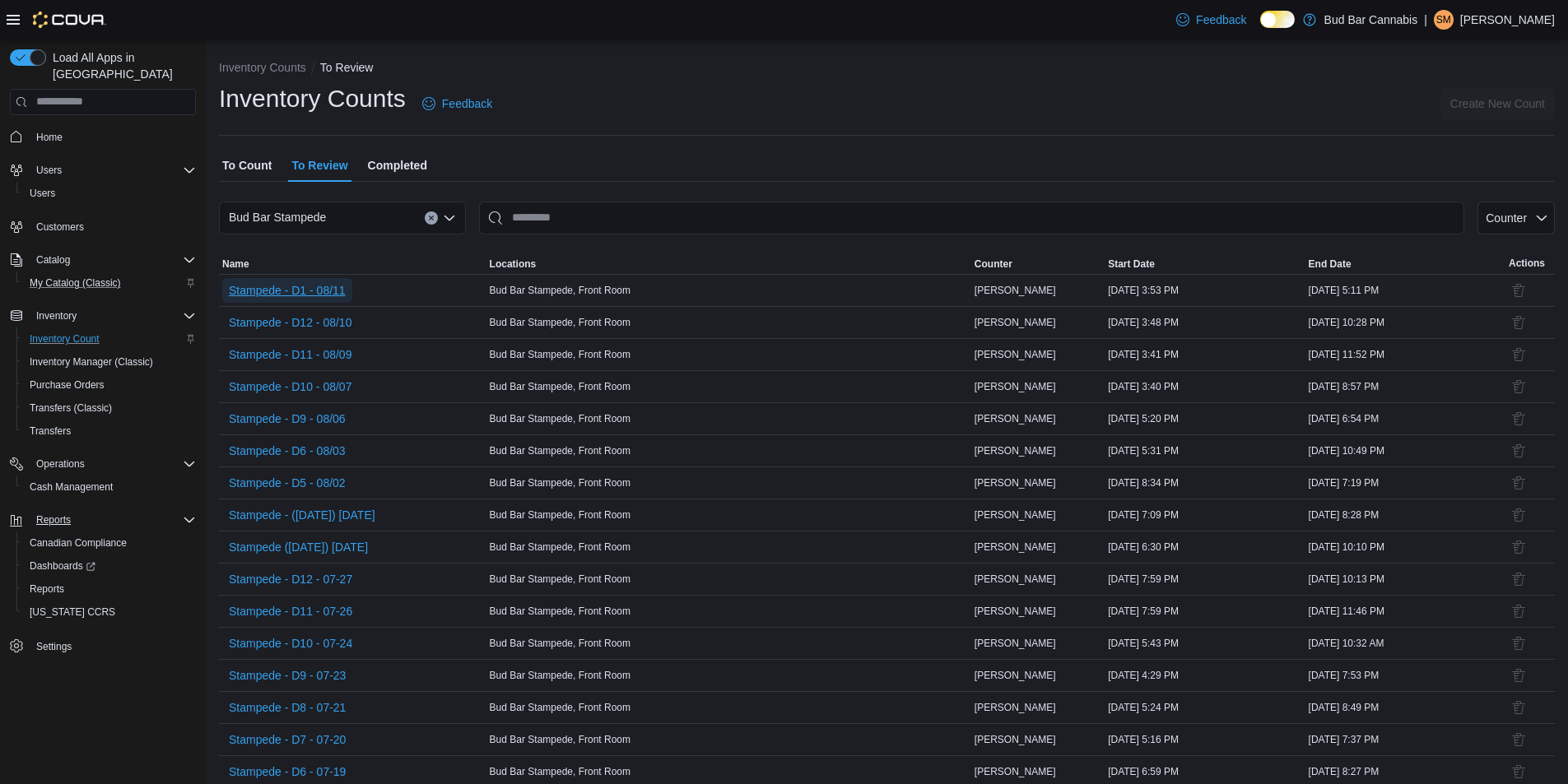
click at [342, 291] on span "Stampede - D1 - 08/11" at bounding box center [287, 291] width 116 height 17
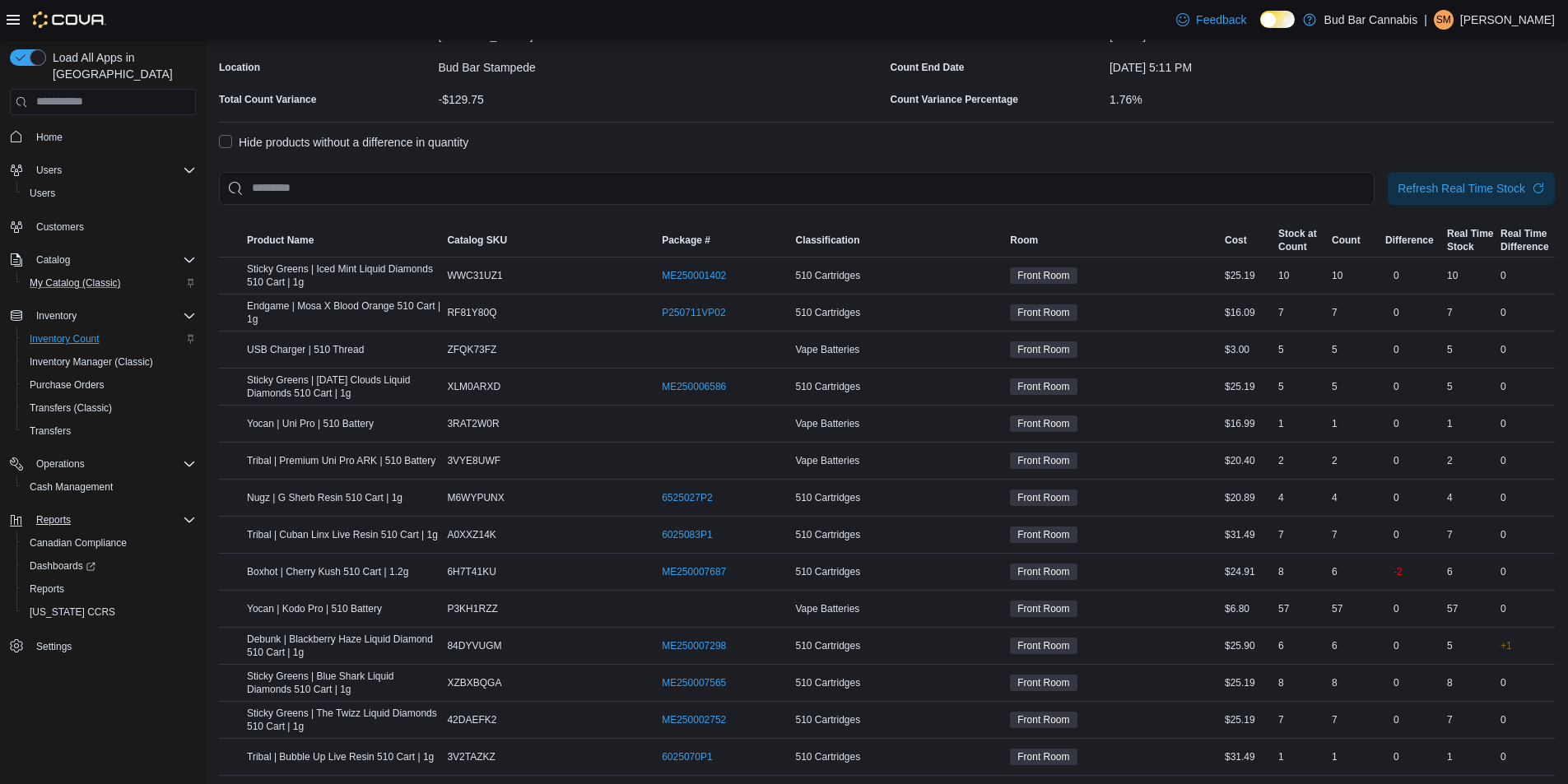
scroll to position [109, 0]
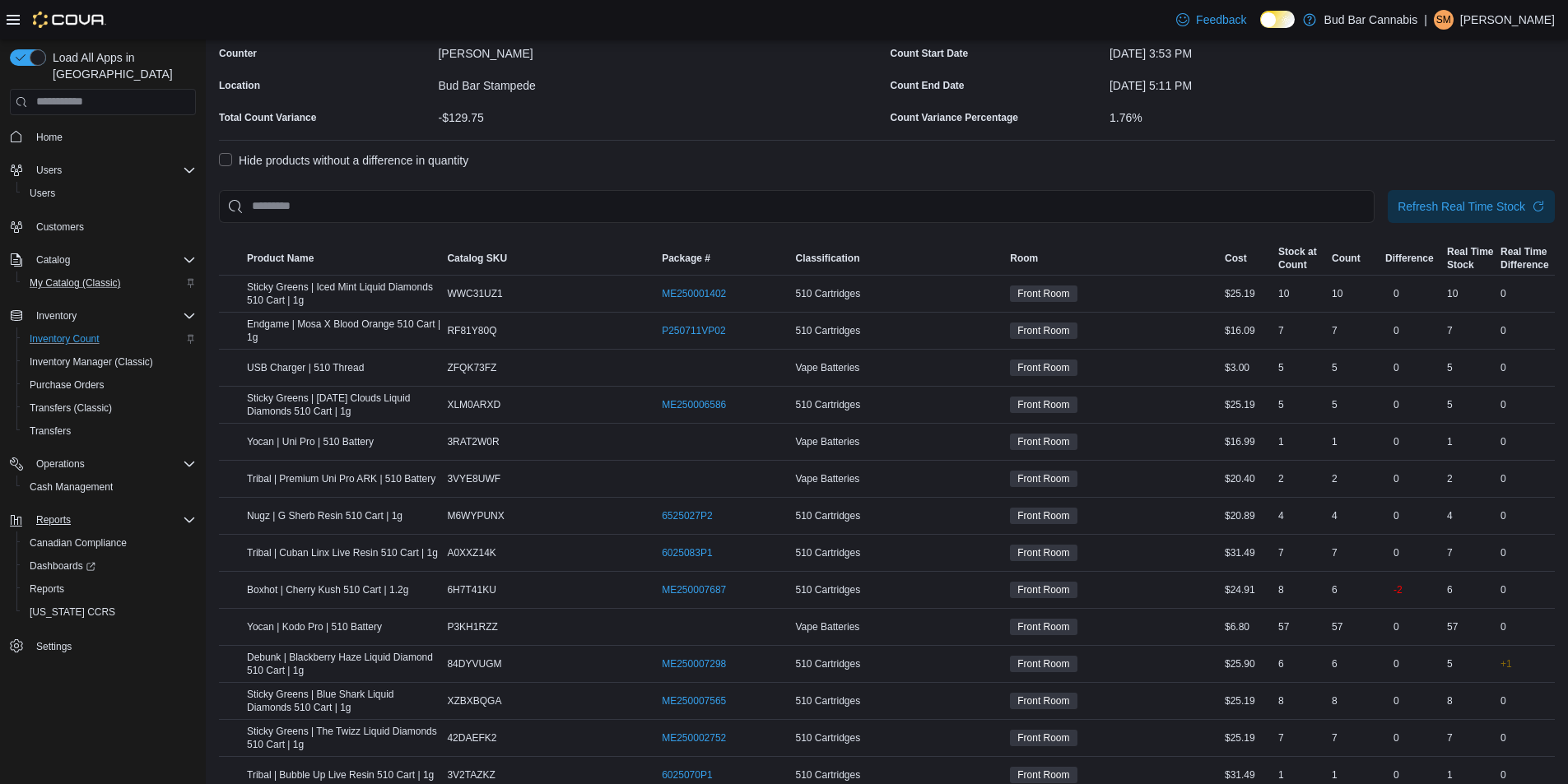
click at [225, 159] on label "Hide products without a difference in quantity" at bounding box center [344, 160] width 250 height 20
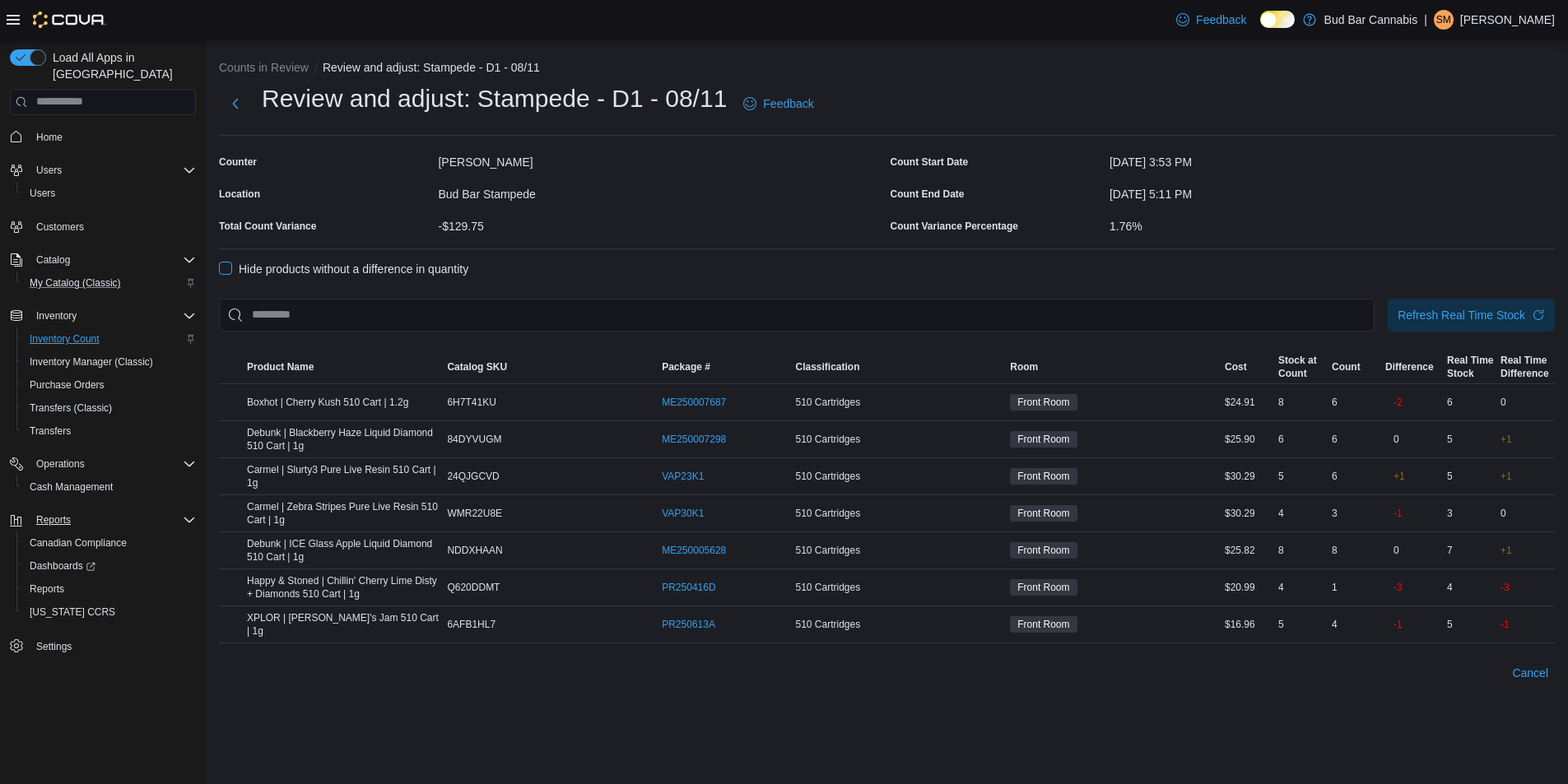
scroll to position [0, 0]
drag, startPoint x: 229, startPoint y: 265, endPoint x: 228, endPoint y: 276, distance: 11.0
click at [229, 265] on label "Hide products without a difference in quantity" at bounding box center [344, 268] width 250 height 20
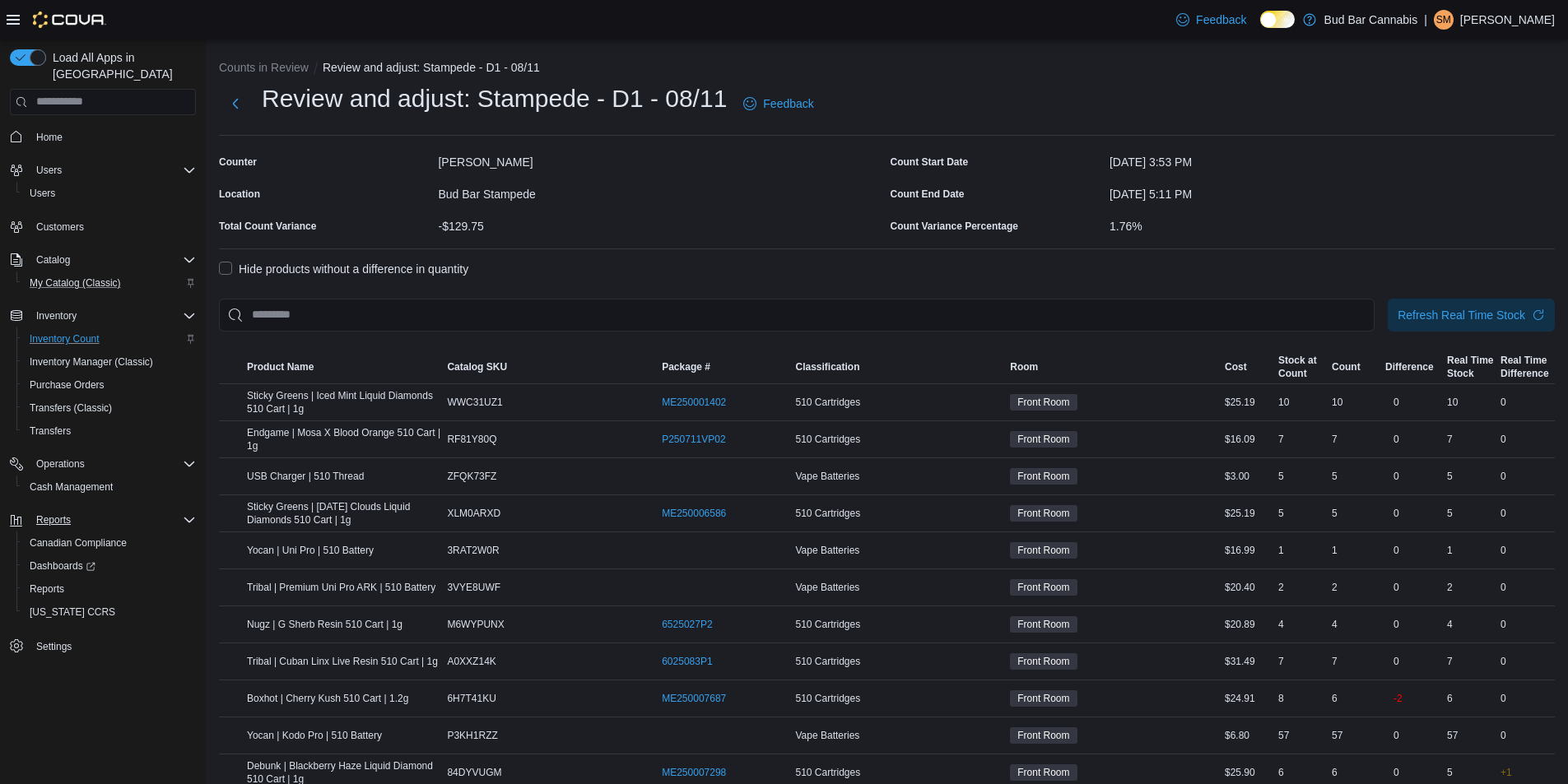
click at [228, 276] on label "Hide products without a difference in quantity" at bounding box center [344, 268] width 250 height 20
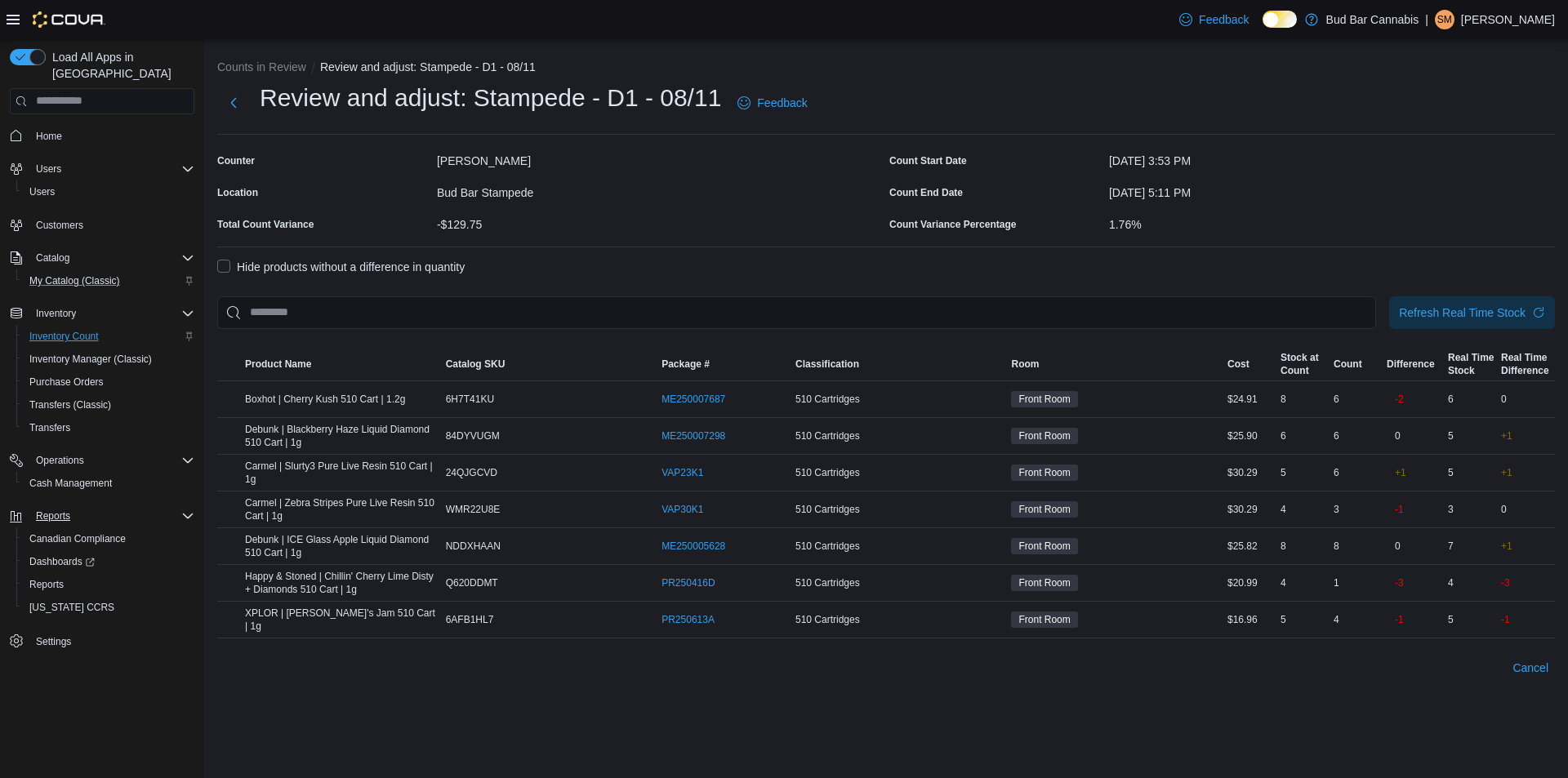
click at [227, 274] on label "Hide products without a difference in quantity" at bounding box center [341, 266] width 248 height 19
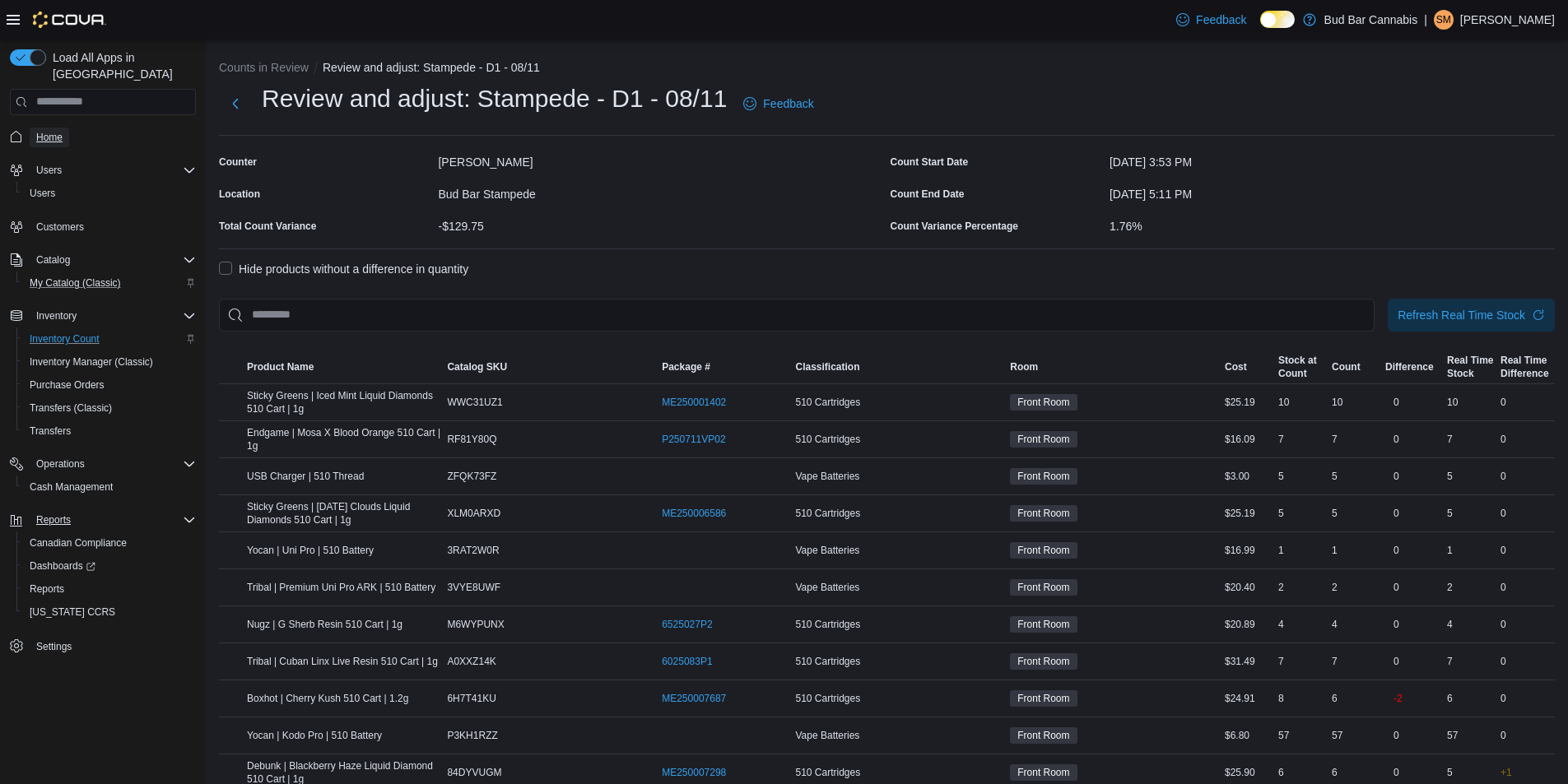
click at [50, 130] on span "Home" at bounding box center [49, 137] width 26 height 13
